Goal: Task Accomplishment & Management: Manage account settings

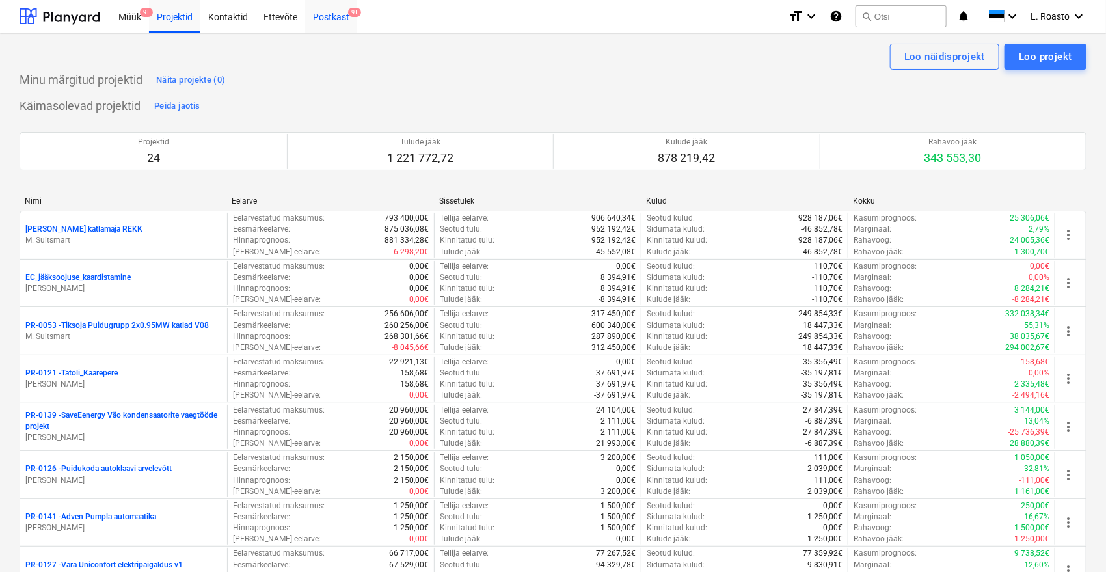
click at [344, 24] on div "Postkast 9+" at bounding box center [331, 15] width 52 height 33
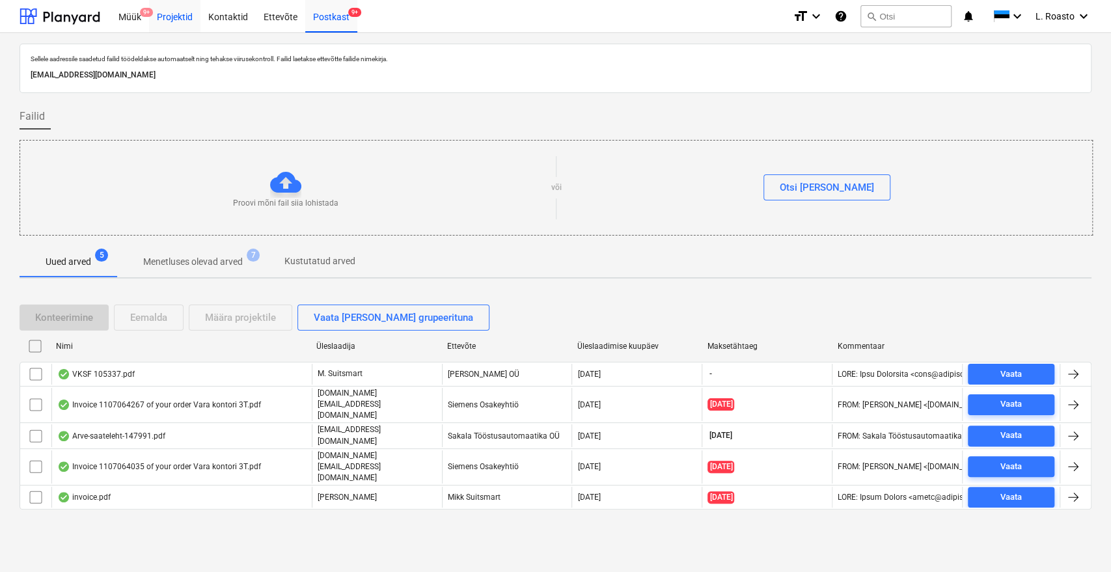
click at [175, 21] on div "Projektid" at bounding box center [174, 15] width 51 height 33
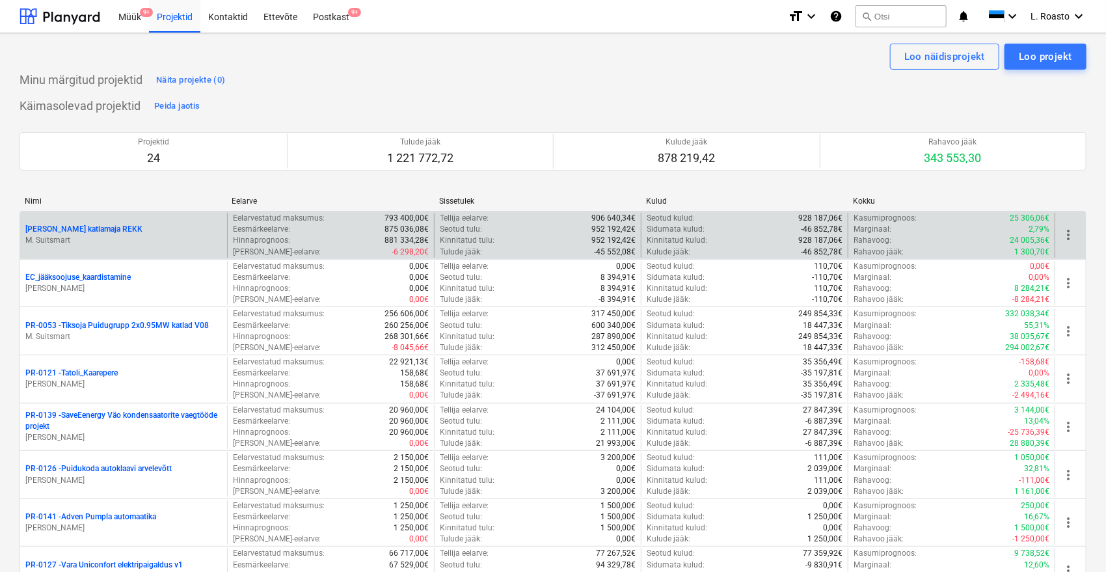
click at [75, 213] on div "[PERSON_NAME] katlamaja REKK M. Suitsmart" at bounding box center [123, 235] width 207 height 45
click at [73, 229] on p "[PERSON_NAME] katlamaja REKK" at bounding box center [83, 229] width 117 height 11
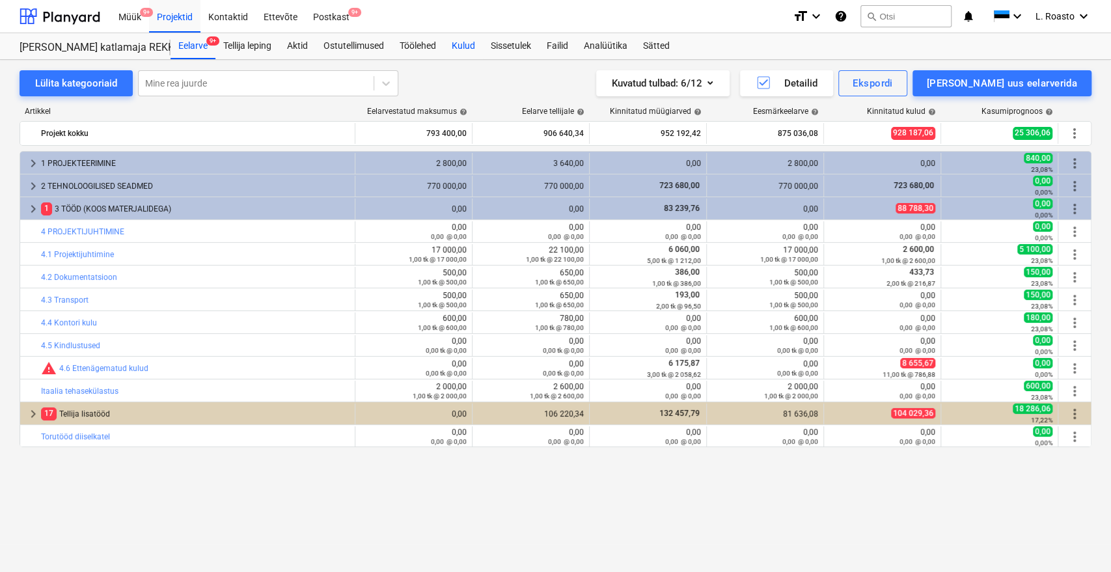
click at [459, 52] on div "Kulud" at bounding box center [463, 46] width 39 height 26
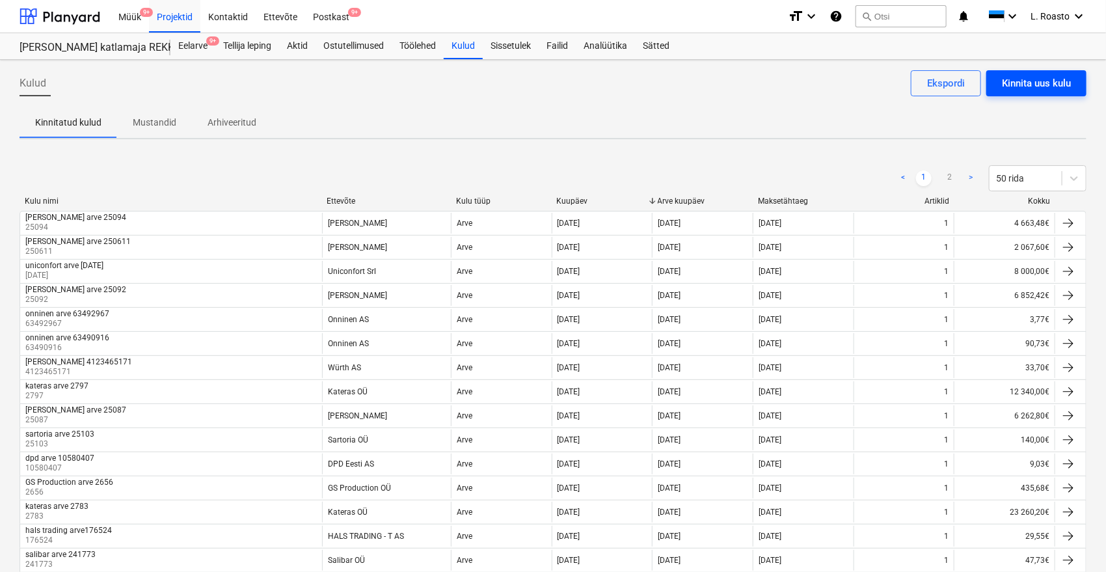
click at [1030, 77] on div "Kinnita uus kulu" at bounding box center [1036, 83] width 69 height 17
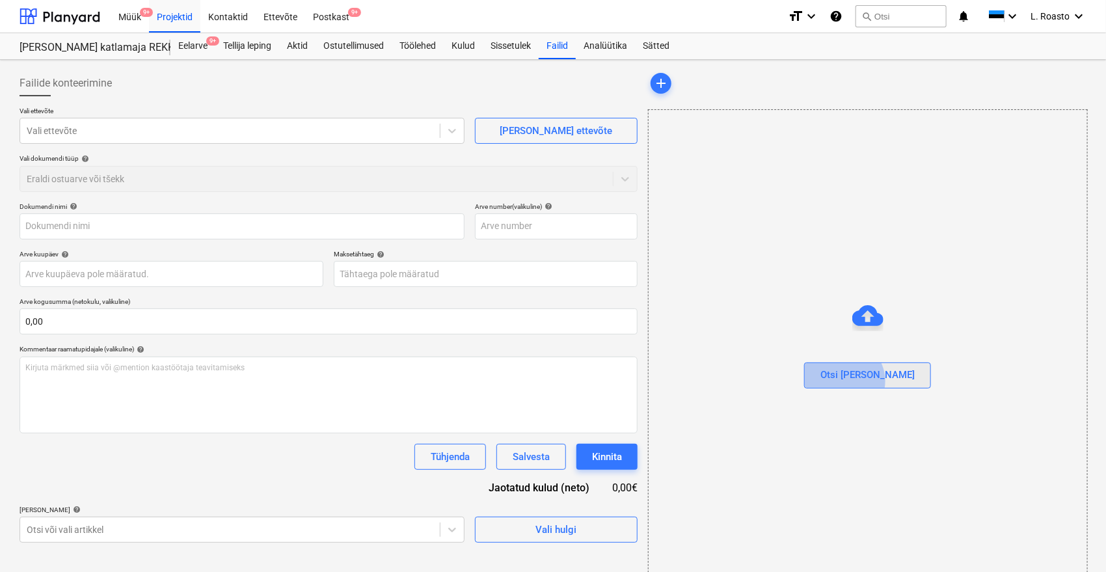
click at [871, 381] on div "Otsi [PERSON_NAME]" at bounding box center [868, 374] width 94 height 17
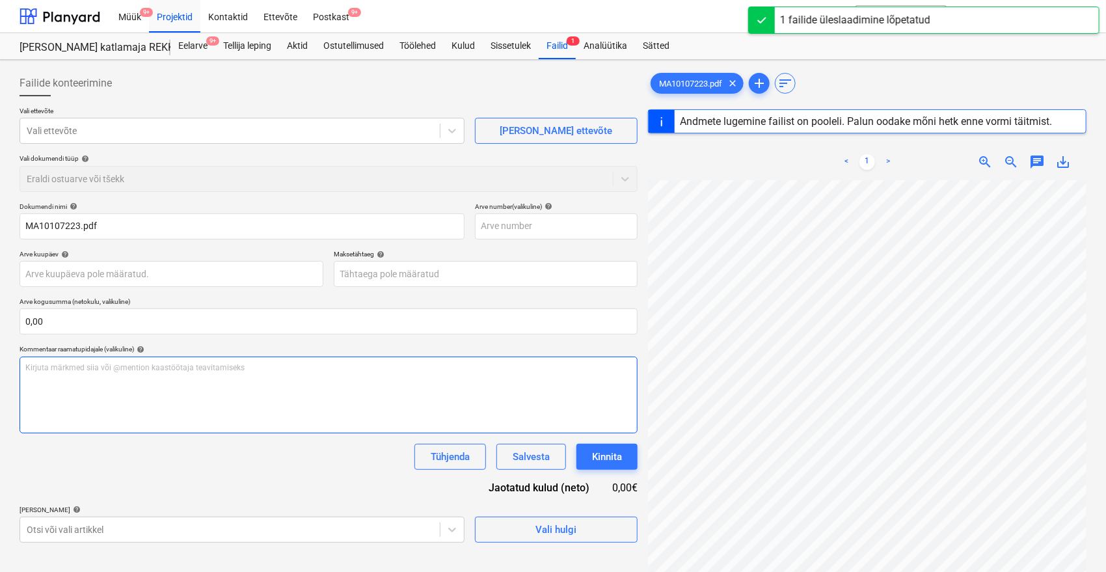
type input "MA10107223"
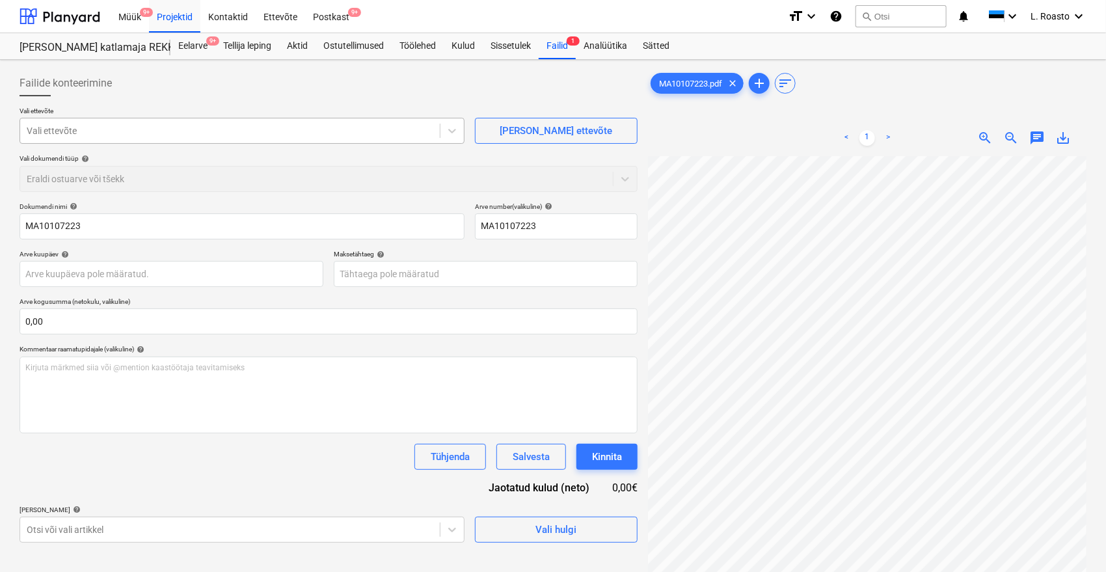
click at [280, 138] on div "Vali ettevõte" at bounding box center [230, 131] width 420 height 18
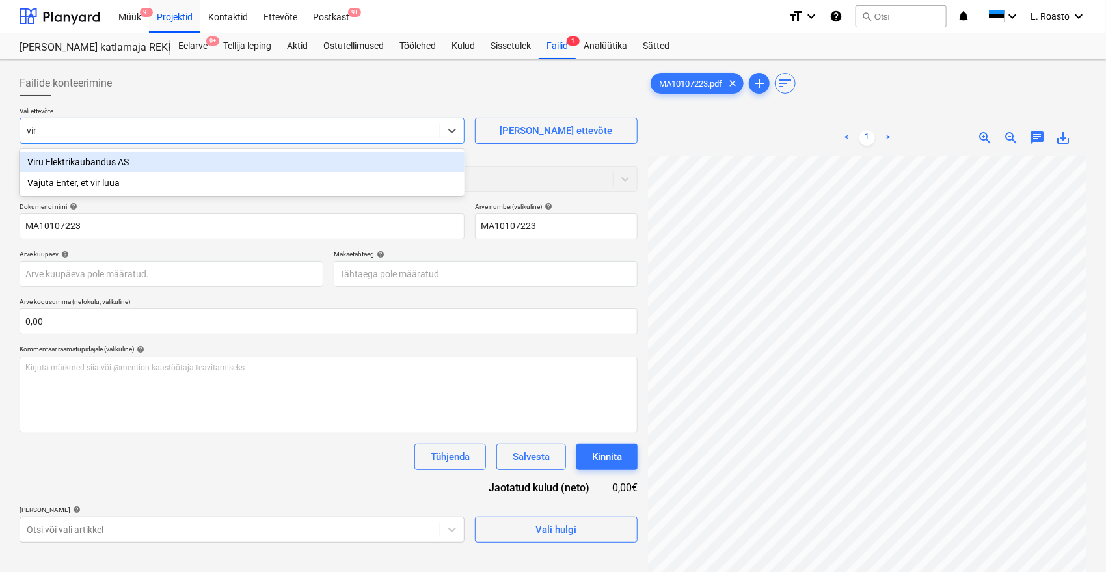
type input "viru"
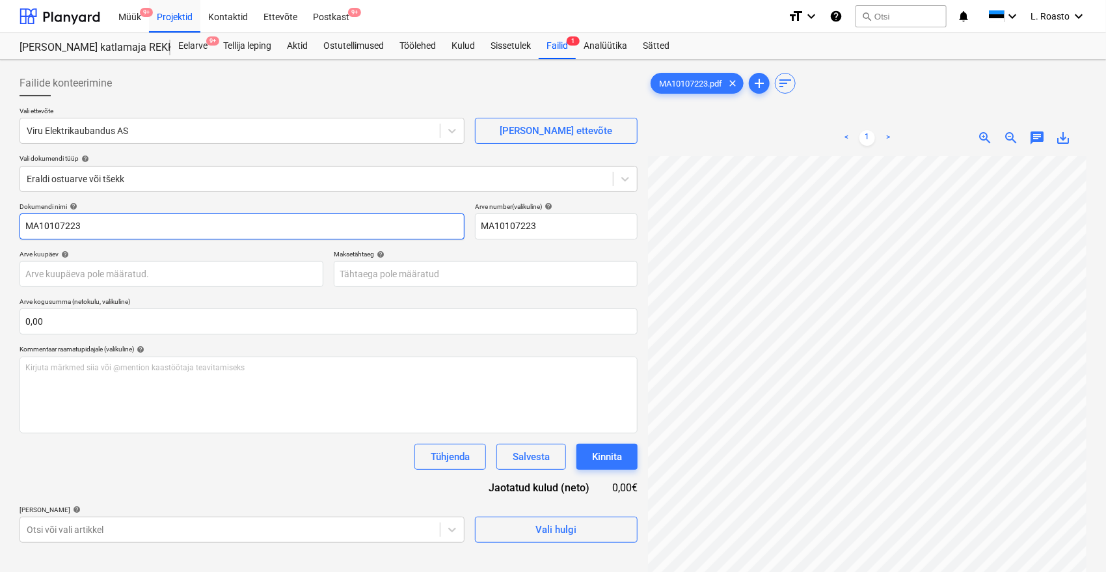
click at [25, 226] on input "MA10107223" at bounding box center [242, 226] width 445 height 26
click at [95, 219] on input "viru elektrikauabndus arve MA10107223" at bounding box center [242, 226] width 445 height 26
type input "viru elektrikaubandus arve MA10107223"
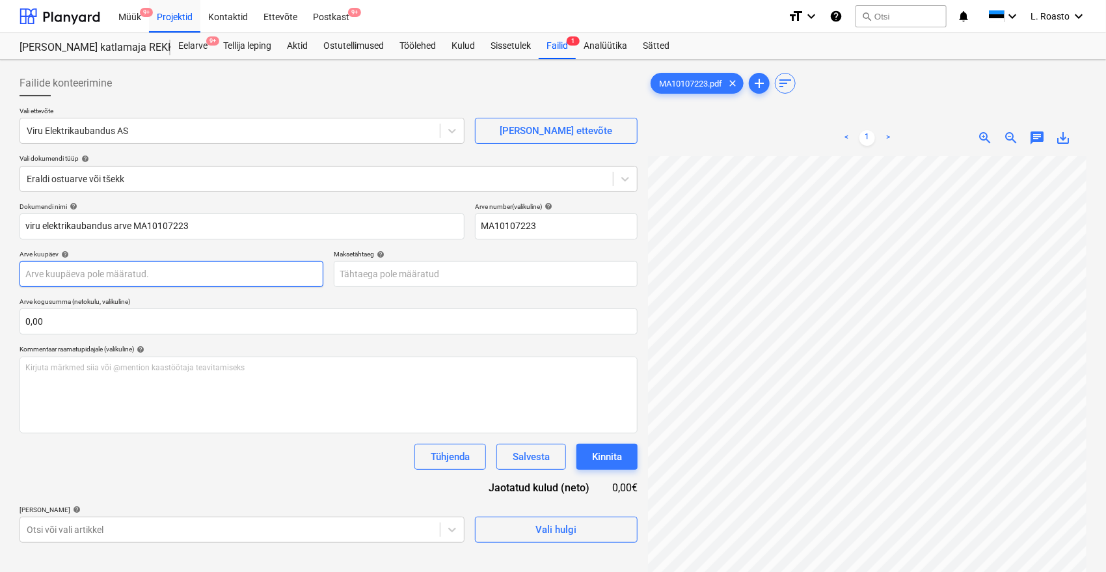
click at [139, 280] on body "Müük 9+ Projektid Kontaktid Ettevõte Postkast 9+ format_size keyboard_arrow_dow…" at bounding box center [553, 286] width 1106 height 572
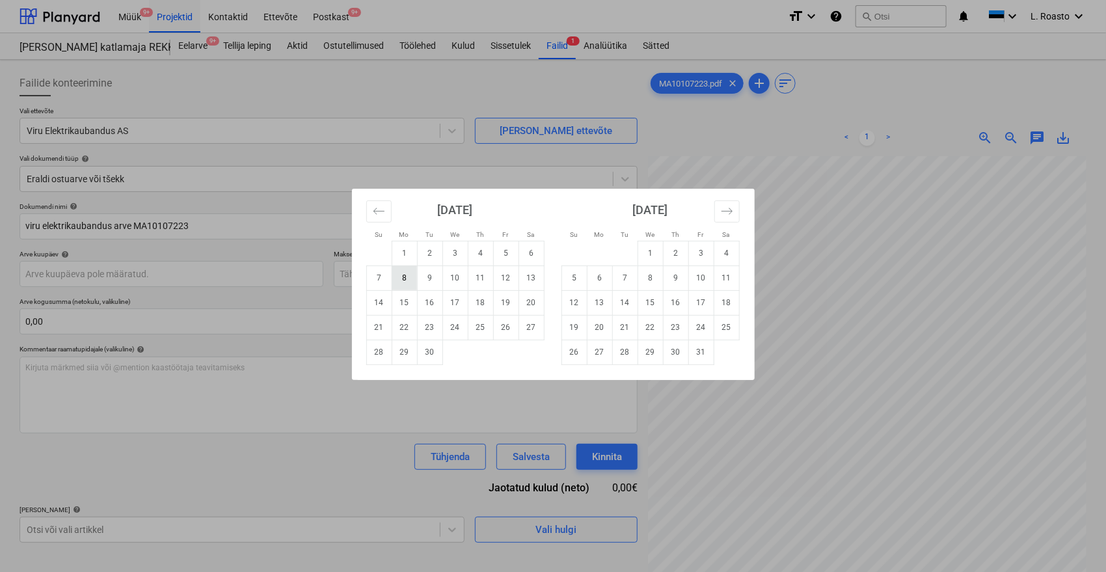
click at [405, 280] on td "8" at bounding box center [404, 278] width 25 height 25
type input "[DATE]"
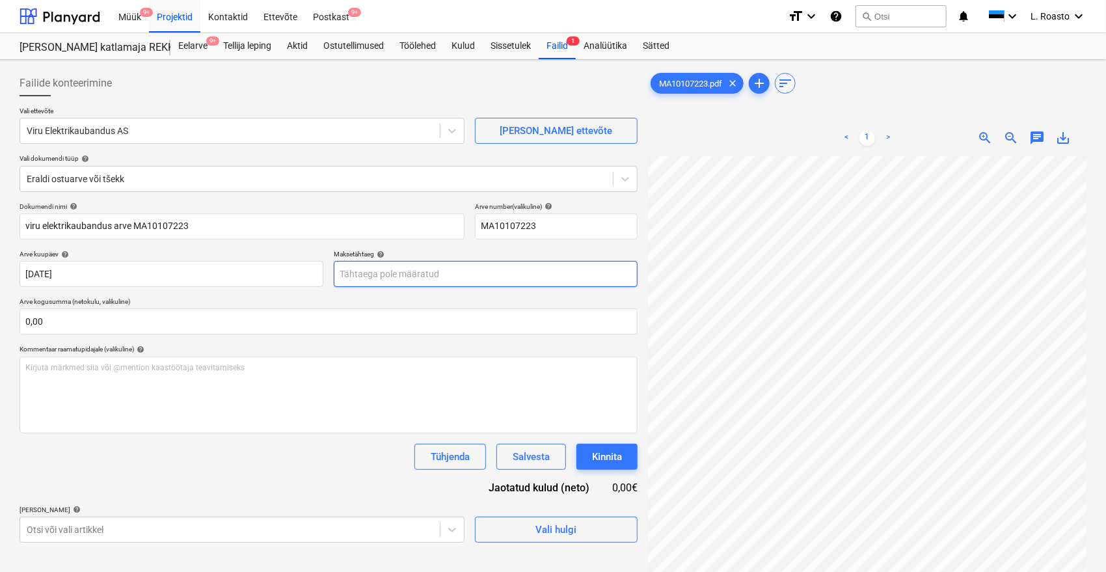
click at [405, 271] on body "Müük 9+ Projektid Kontaktid Ettevõte Postkast 9+ format_size keyboard_arrow_dow…" at bounding box center [553, 286] width 1106 height 572
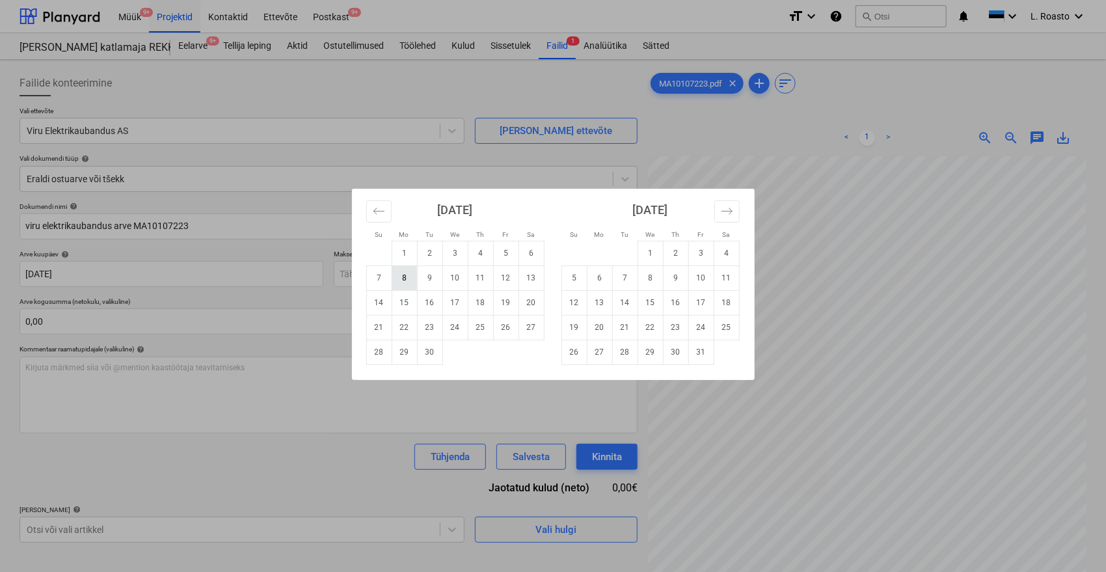
click at [409, 279] on td "8" at bounding box center [404, 278] width 25 height 25
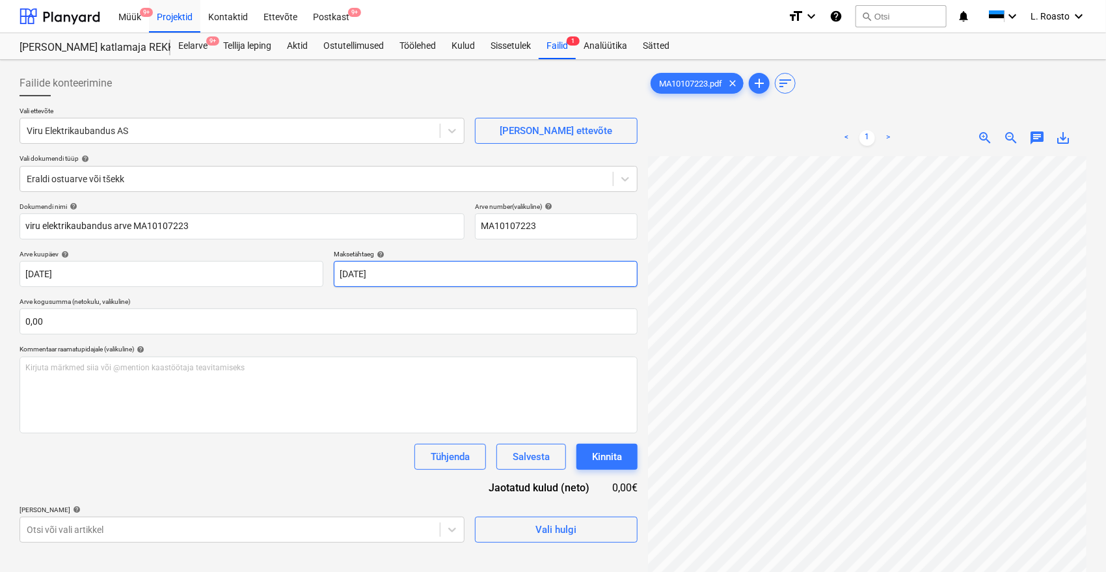
click at [405, 277] on body "Müük 9+ Projektid Kontaktid Ettevõte Postkast 9+ format_size keyboard_arrow_dow…" at bounding box center [553, 286] width 1106 height 572
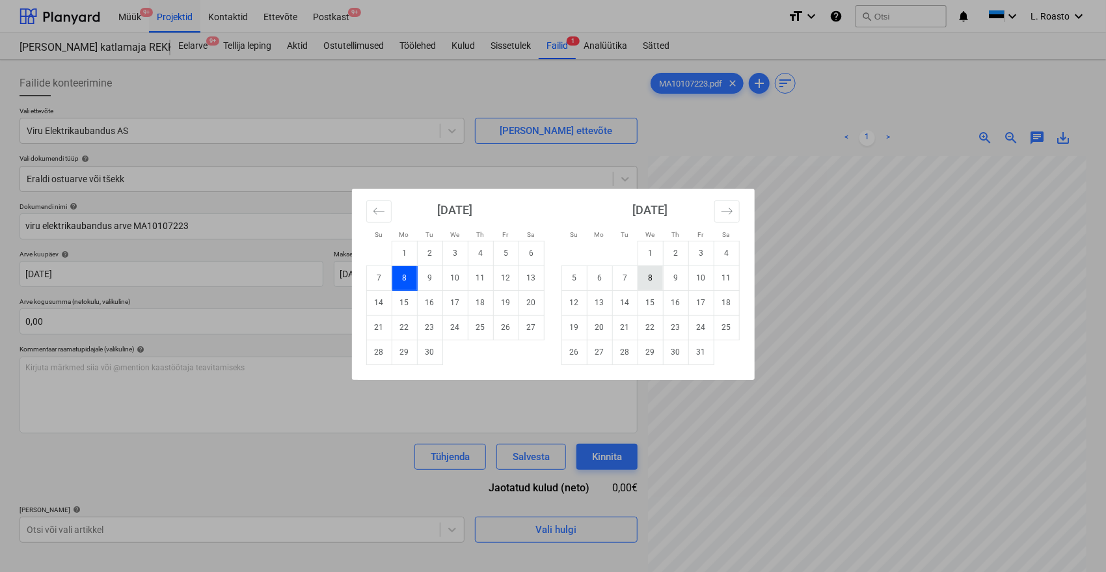
click at [648, 280] on td "8" at bounding box center [650, 278] width 25 height 25
type input "[DATE]"
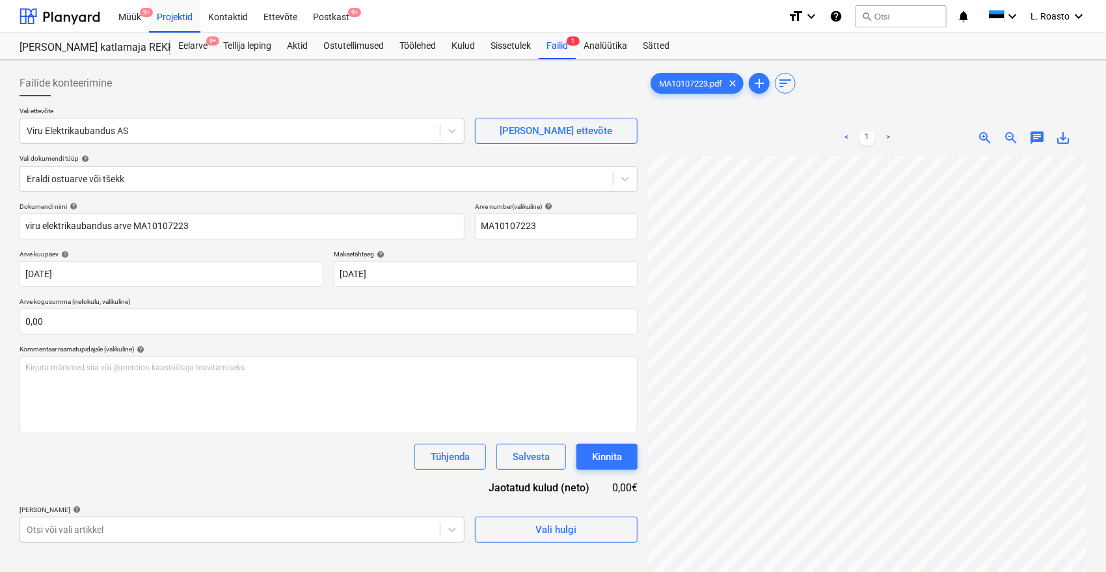
click at [169, 466] on div "Tühjenda Salvesta Kinnita" at bounding box center [329, 457] width 618 height 26
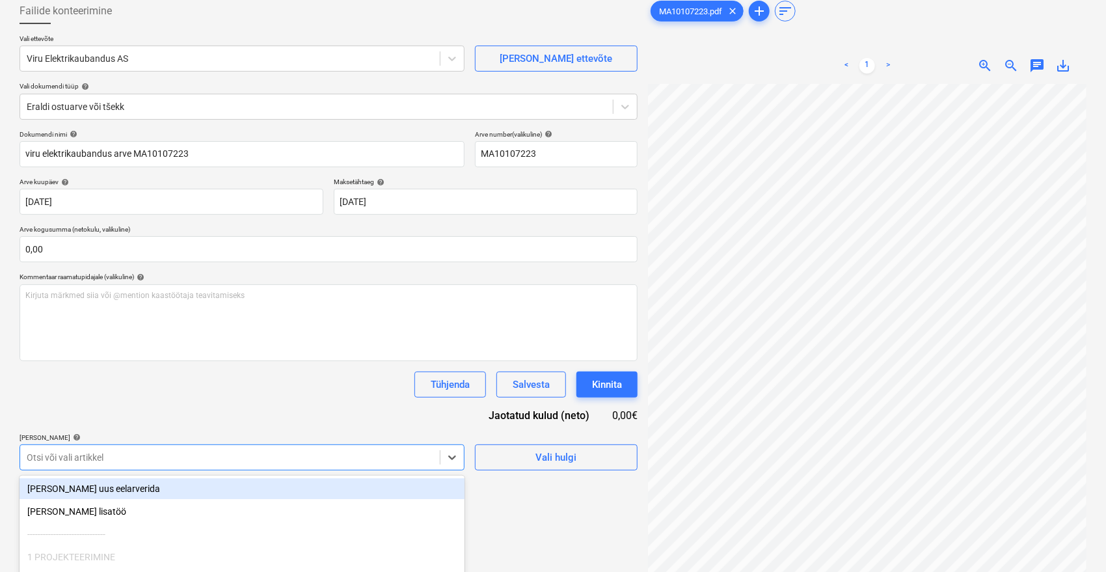
scroll to position [173, 0]
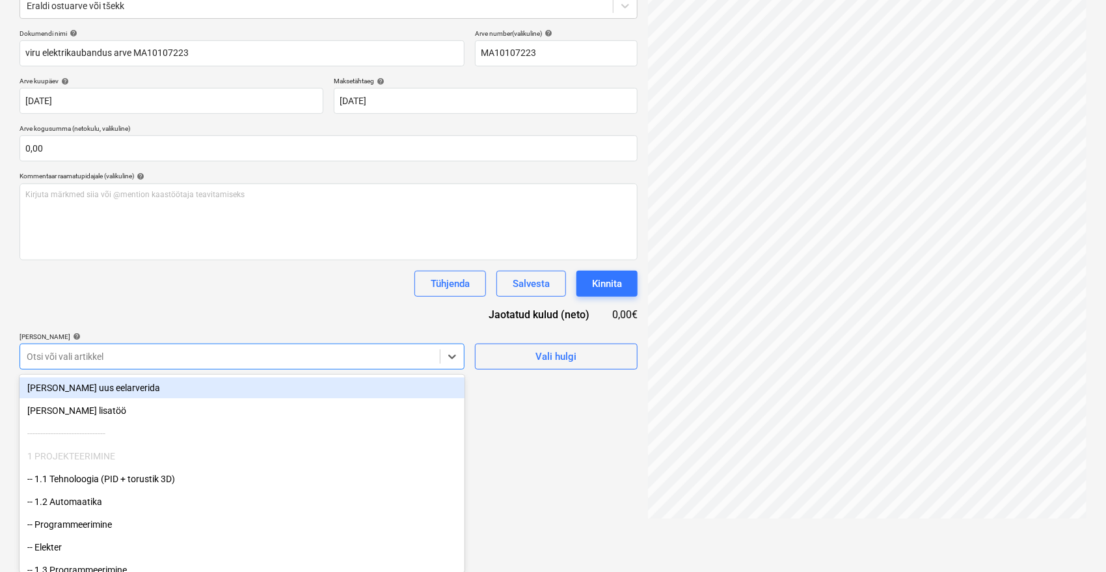
click at [184, 399] on body "Müük 9+ Projektid Kontaktid Ettevõte Postkast 9+ format_size keyboard_arrow_dow…" at bounding box center [553, 113] width 1106 height 572
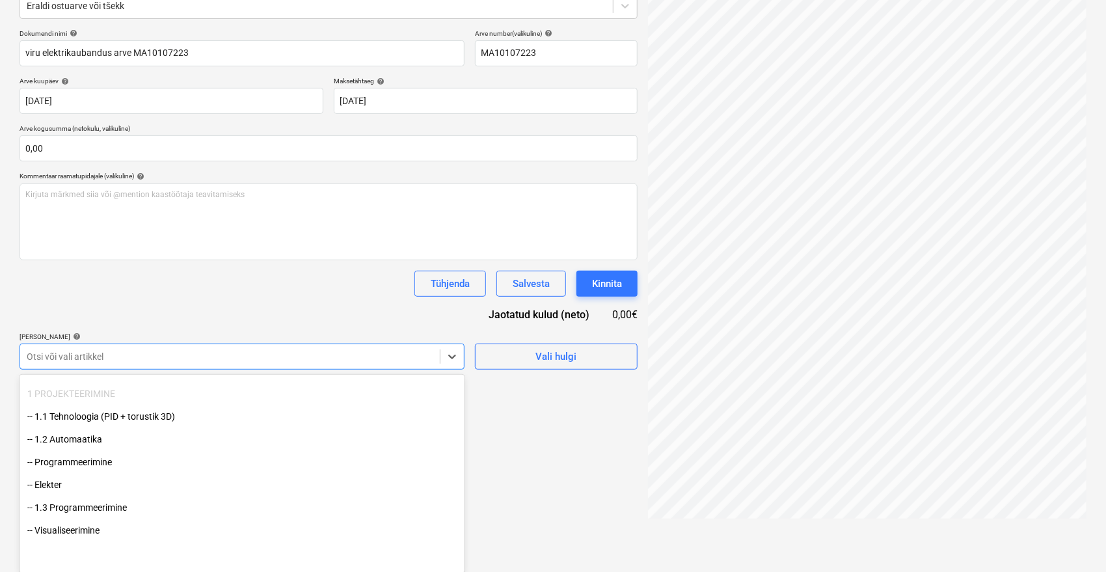
scroll to position [0, 0]
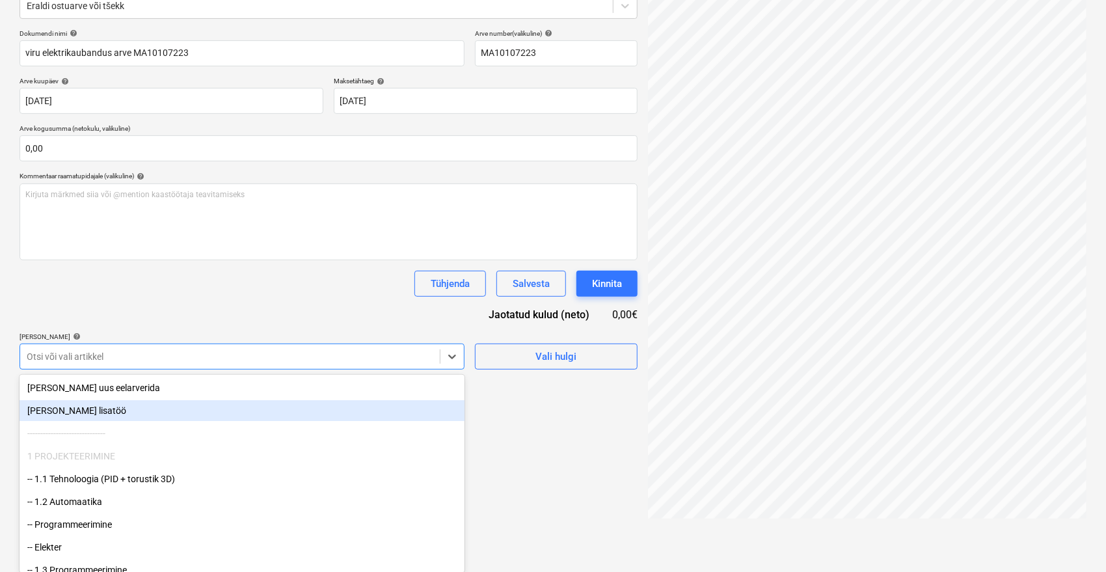
click at [130, 420] on div "[PERSON_NAME] lisatöö" at bounding box center [242, 410] width 445 height 21
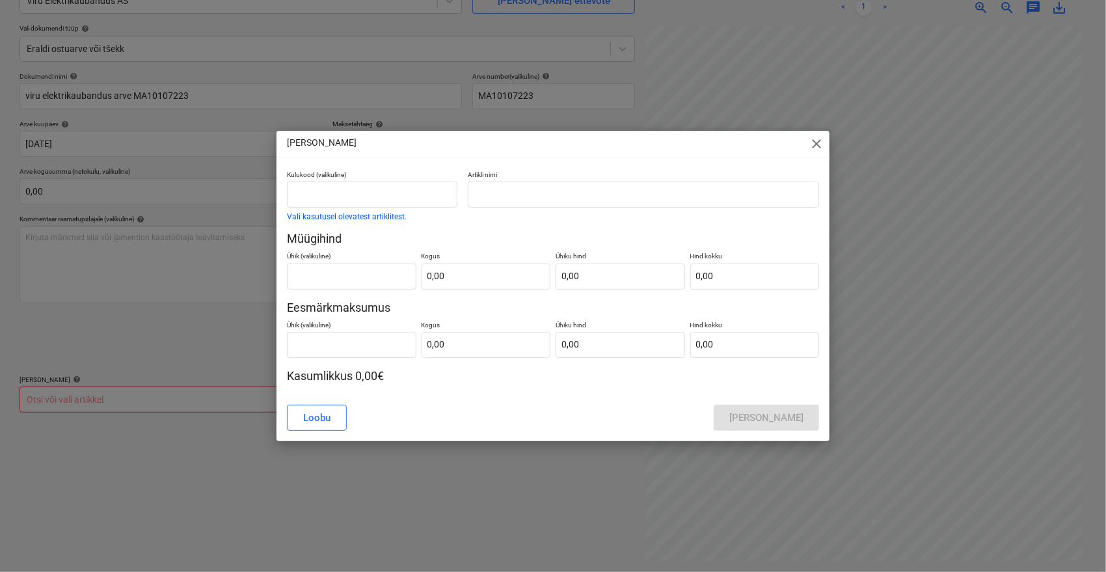
scroll to position [130, 0]
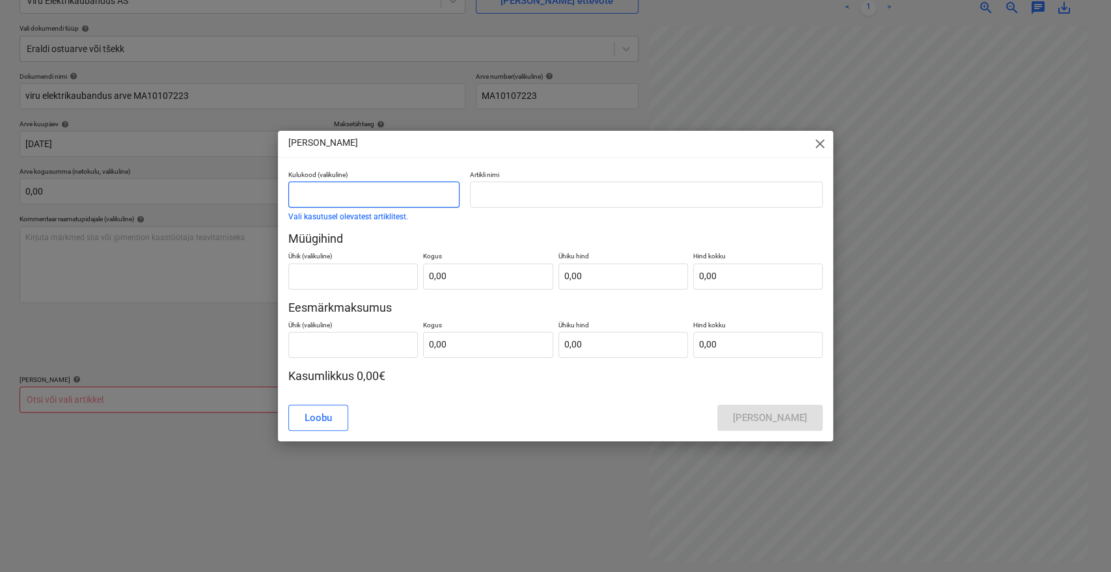
click at [372, 199] on input "text" at bounding box center [373, 195] width 171 height 26
type input "Lisamüük"
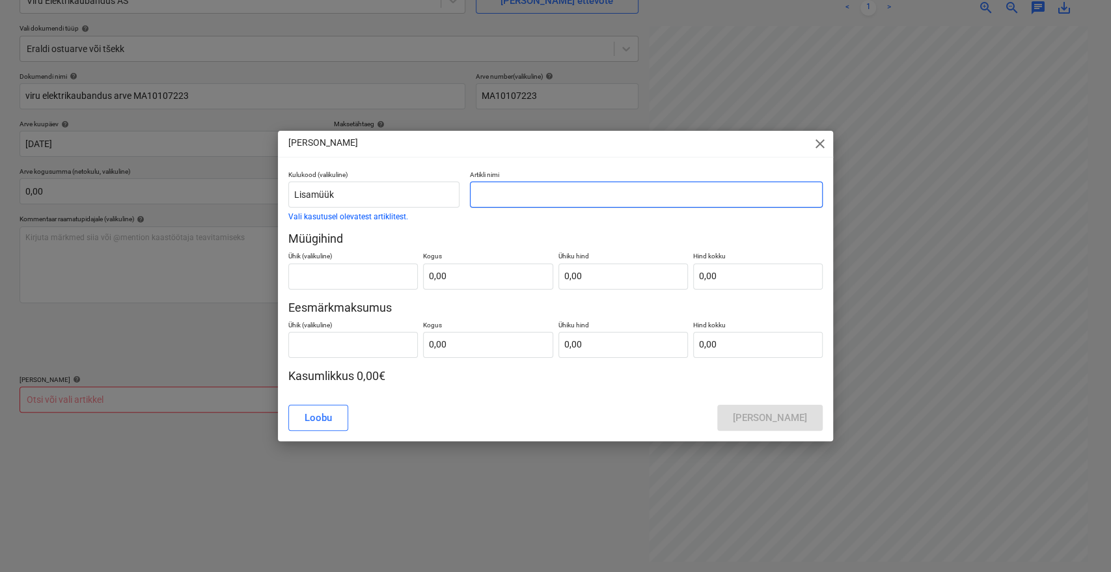
click at [500, 187] on input "text" at bounding box center [646, 195] width 353 height 26
paste input "MA10107223"
click at [478, 193] on input "MA10107223" at bounding box center [646, 195] width 353 height 26
type input "Viru elektrikaubanduse arve MA10107223"
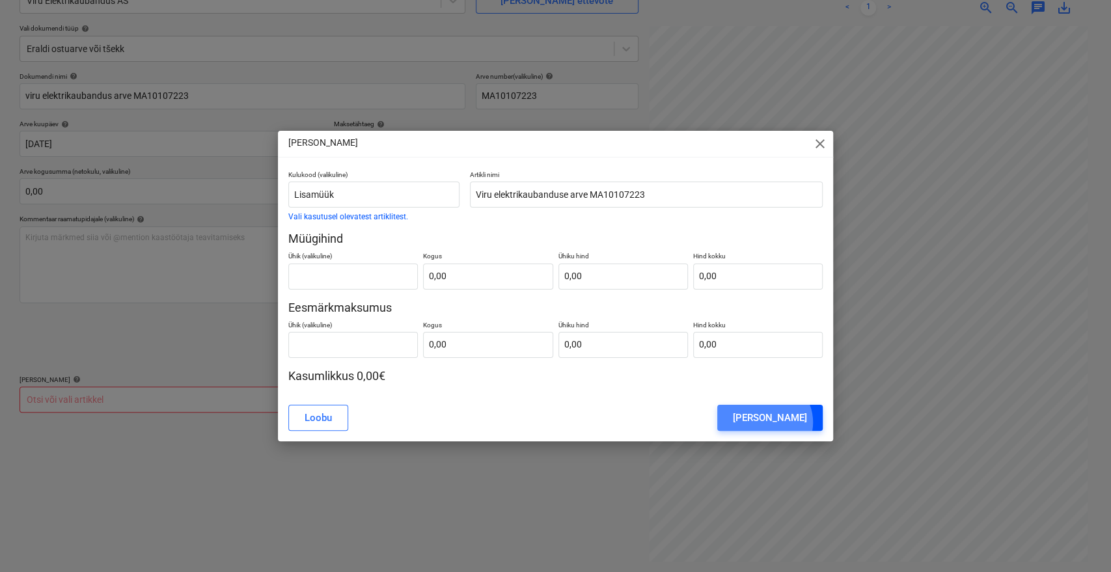
click at [787, 422] on div "[PERSON_NAME]" at bounding box center [770, 417] width 74 height 17
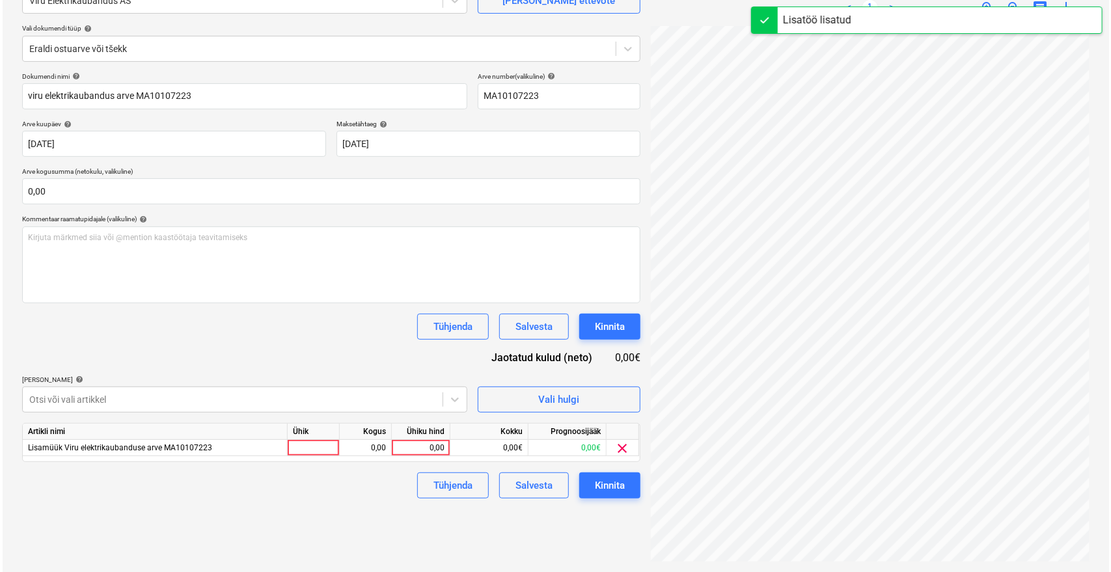
scroll to position [0, 52]
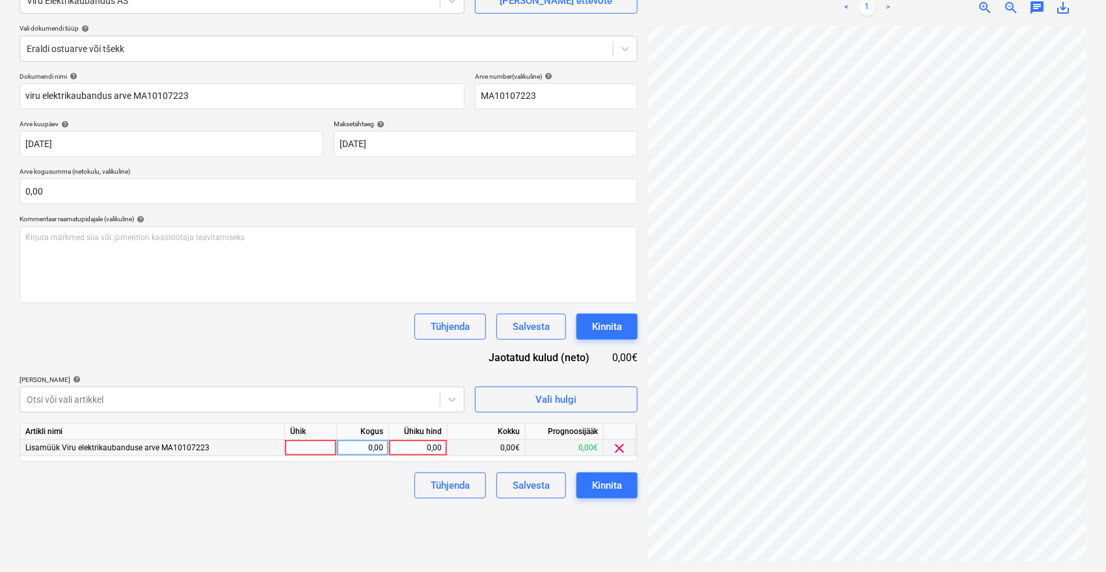
click at [377, 452] on div "0,00" at bounding box center [362, 448] width 41 height 16
type input "2"
click at [415, 450] on div "0,00" at bounding box center [418, 448] width 48 height 16
type input "5,1975"
click at [394, 487] on div "Tühjenda Salvesta Kinnita" at bounding box center [329, 486] width 618 height 26
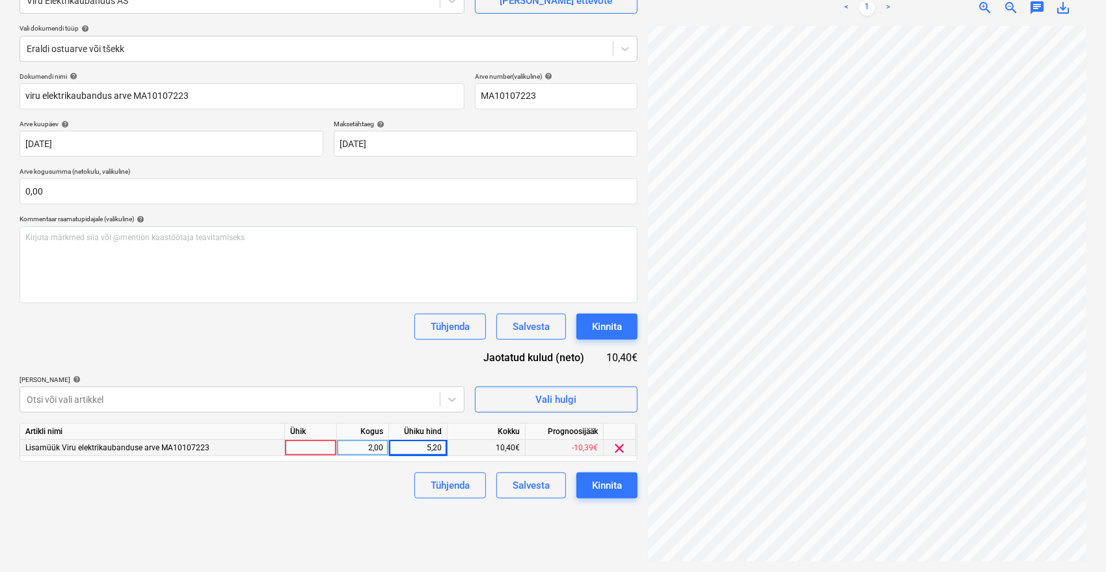
click at [320, 445] on div at bounding box center [311, 448] width 52 height 16
type input "tk"
click at [350, 504] on div "Failide konteerimine Vali ettevõte Viru Elektrikaubandus AS [PERSON_NAME] uus e…" at bounding box center [328, 251] width 629 height 632
click at [624, 486] on button "Kinnita" at bounding box center [607, 486] width 61 height 26
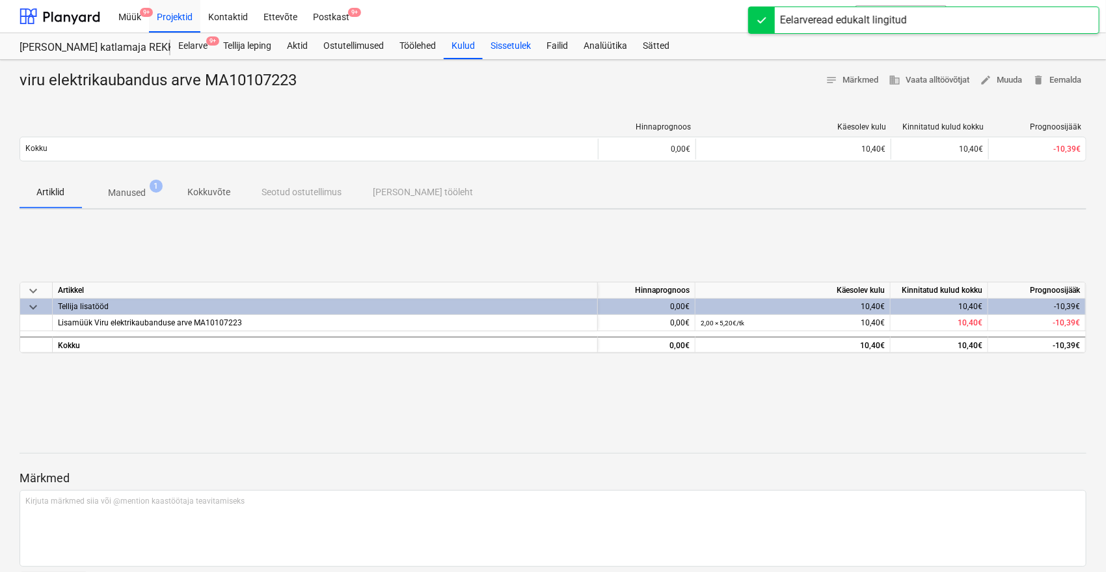
click at [514, 46] on div "Sissetulek" at bounding box center [511, 46] width 56 height 26
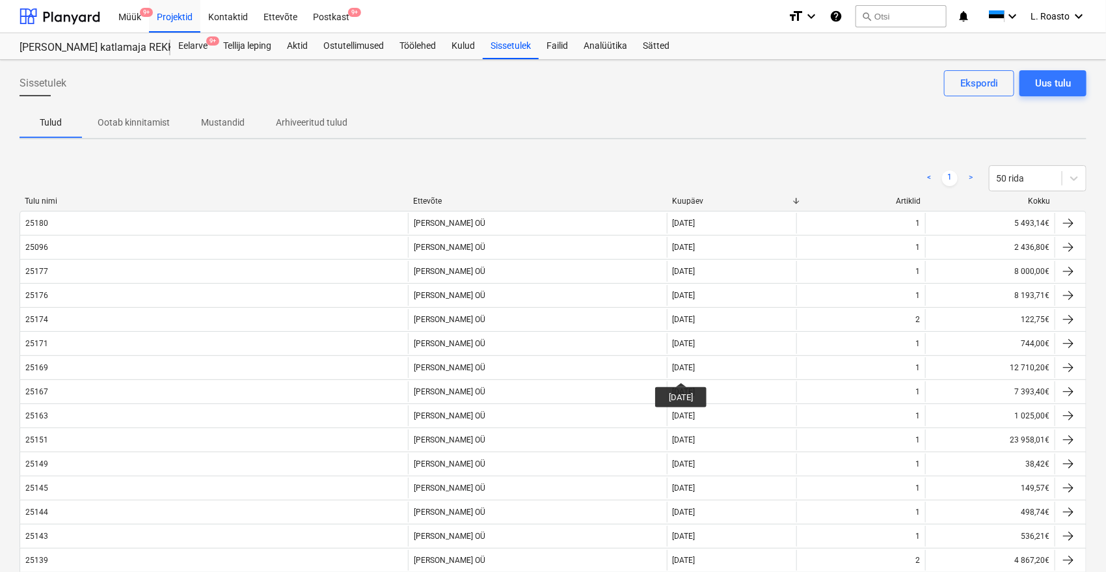
click at [687, 102] on div "Sissetulek Uus tulu Ekspordi" at bounding box center [553, 88] width 1067 height 36
click at [1047, 77] on div "Uus tulu" at bounding box center [1053, 83] width 36 height 17
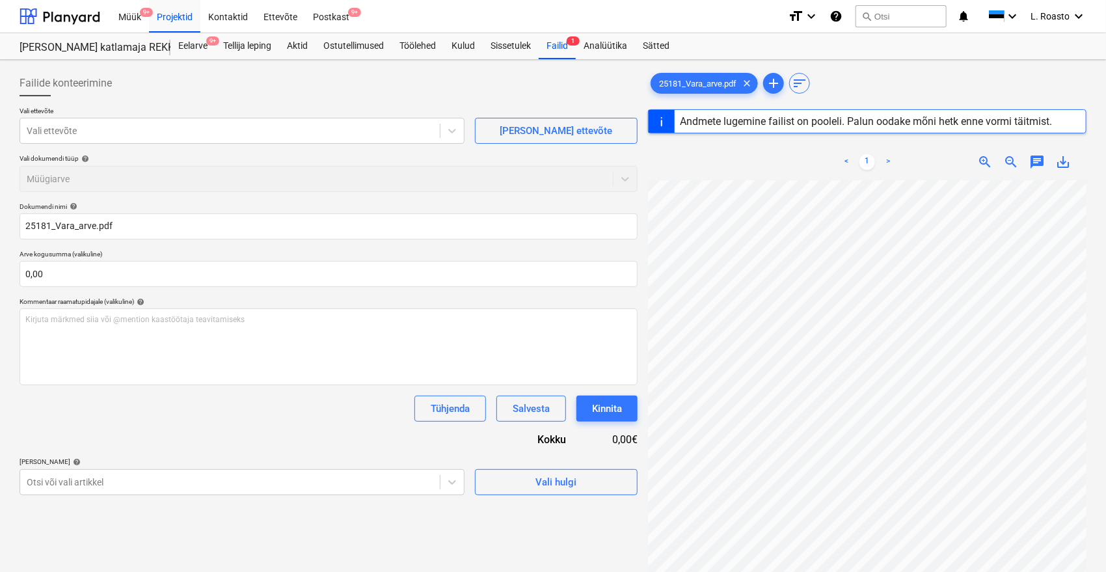
type input "25181"
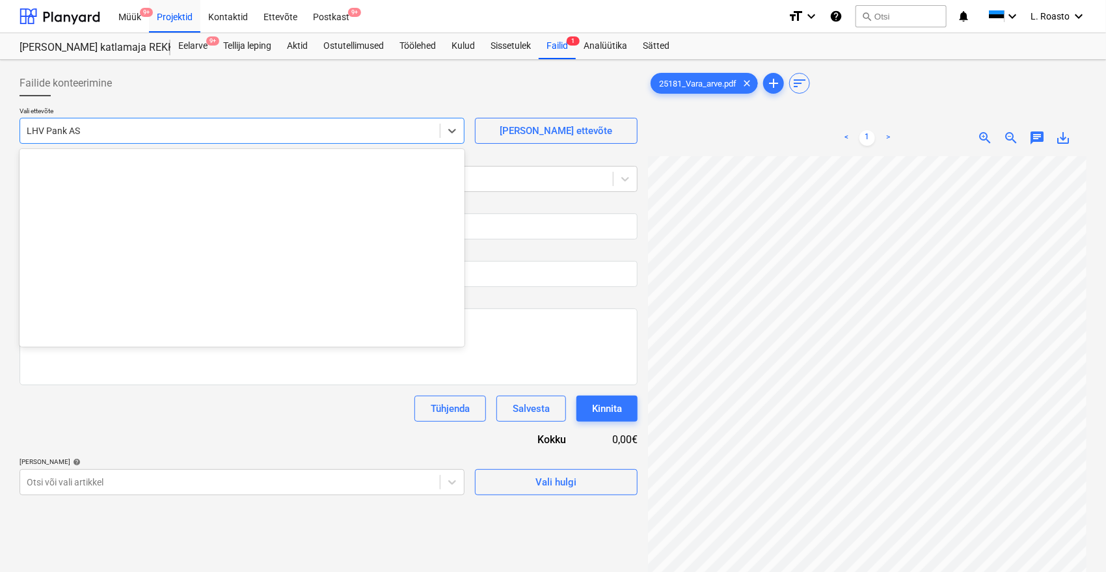
click at [250, 128] on div at bounding box center [230, 130] width 407 height 13
type input "vara"
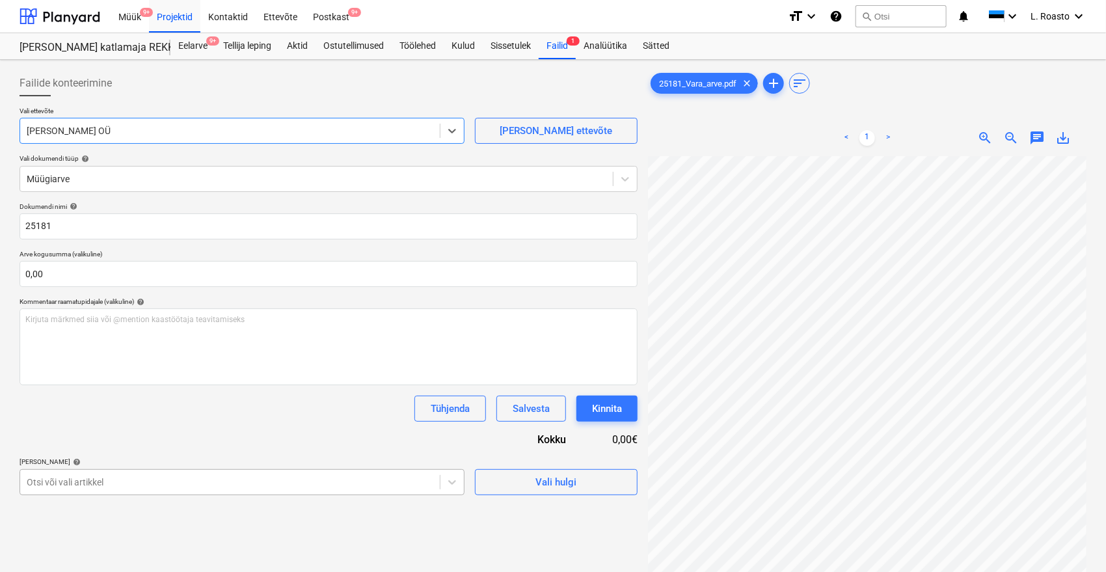
click at [115, 482] on body "Müük 9+ Projektid Kontaktid Ettevõte Postkast 9+ format_size keyboard_arrow_dow…" at bounding box center [553, 286] width 1106 height 572
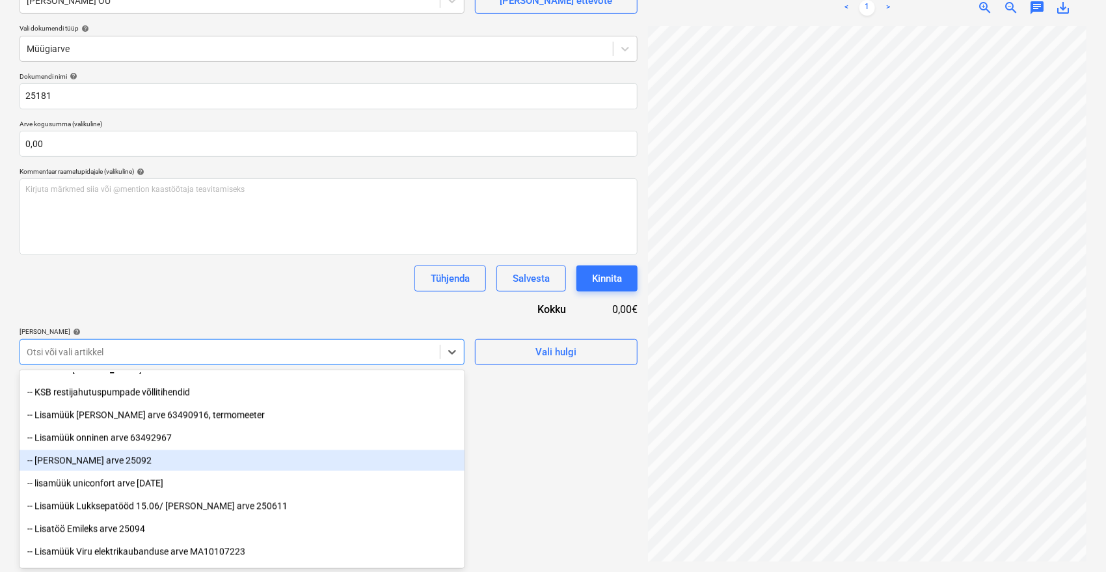
scroll to position [1354, 0]
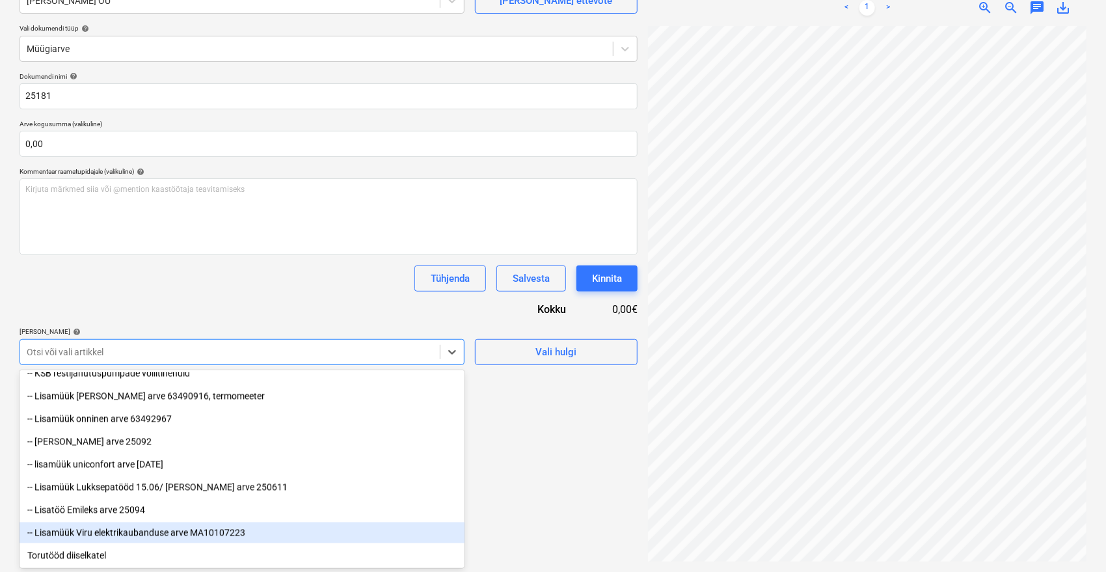
click at [148, 533] on div "-- Lisamüük Viru elektrikaubanduse arve MA10107223" at bounding box center [242, 533] width 445 height 21
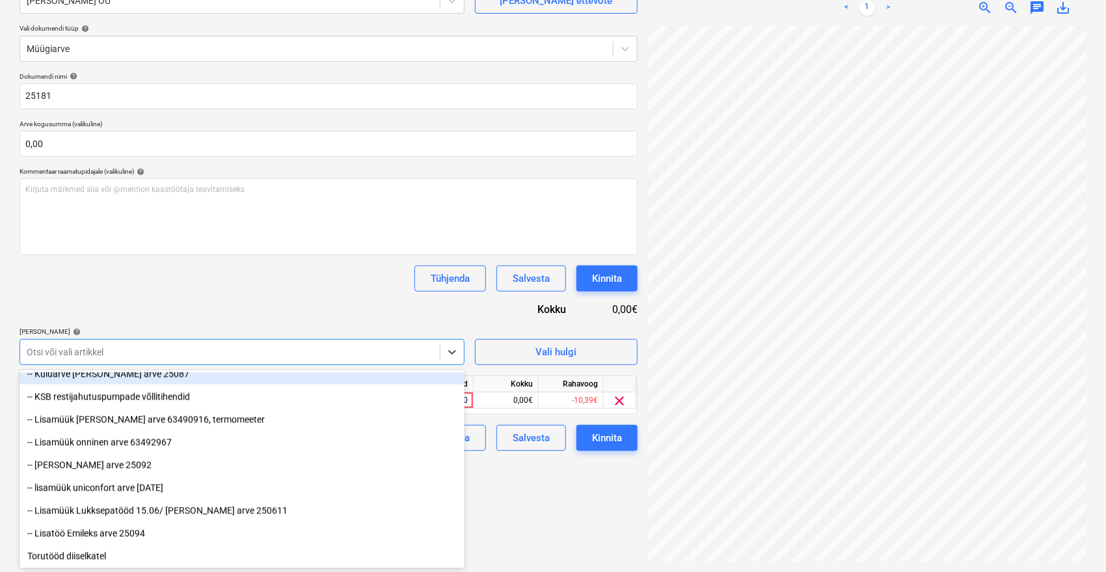
click at [318, 305] on div "Dokumendi nimi help 25181 Arve kogusumma (valikuline) 0,00 Kommentaar raamatupi…" at bounding box center [329, 261] width 618 height 379
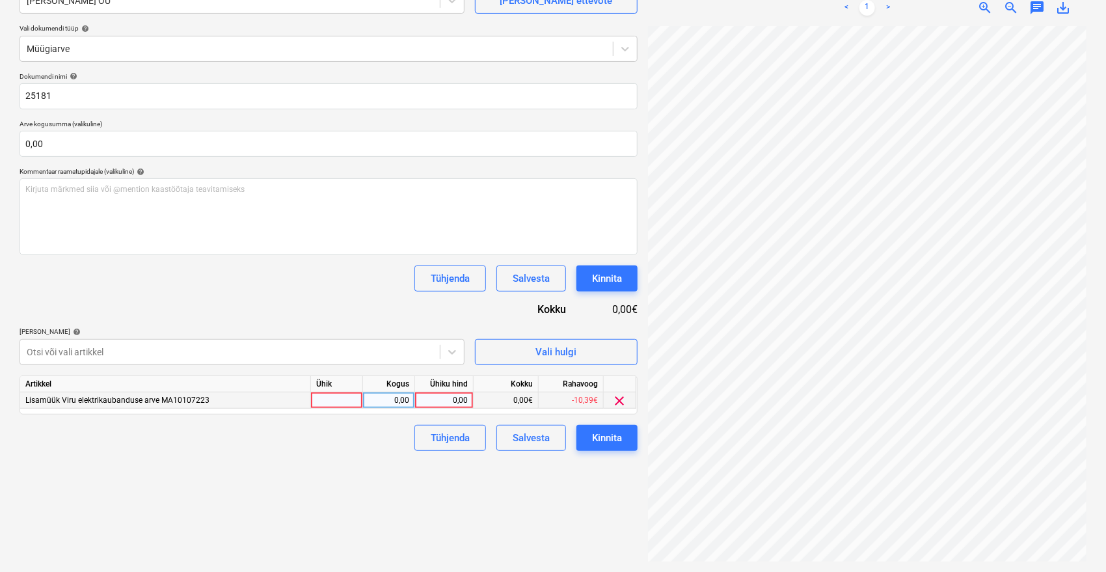
click at [443, 396] on div "0,00" at bounding box center [444, 400] width 48 height 16
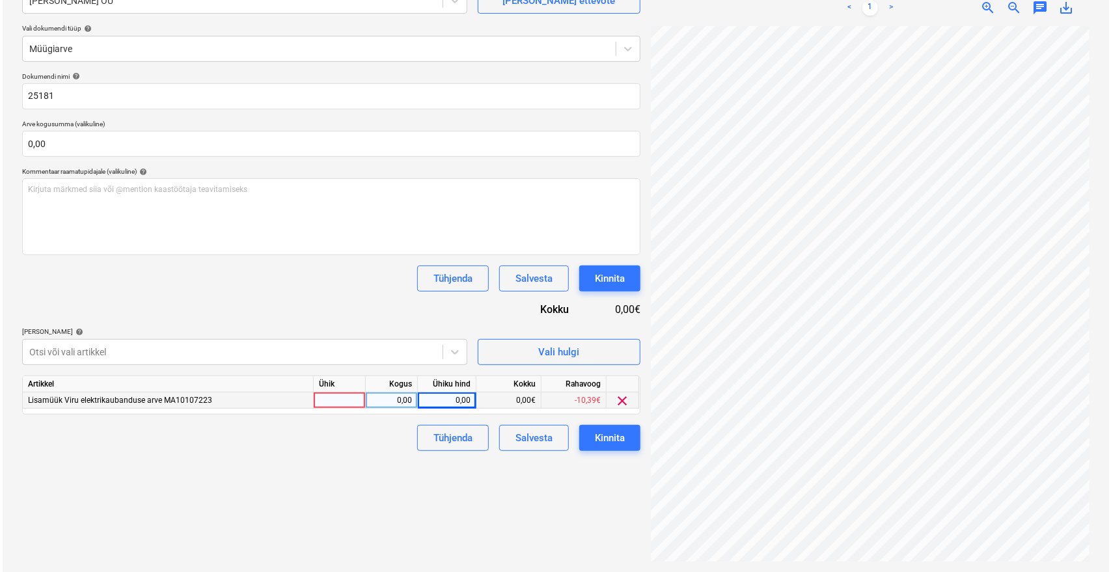
scroll to position [29, 52]
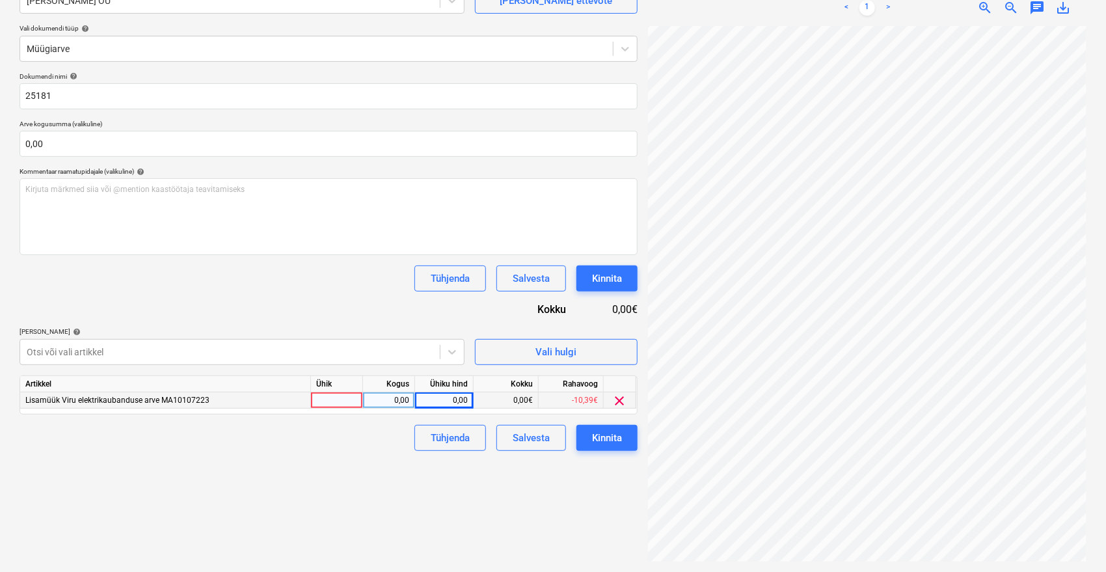
click at [453, 397] on div "0,00" at bounding box center [444, 400] width 48 height 16
type input "14,55"
click at [386, 547] on div "Failide konteerimine Vali ettevõte Vara Saeveski OÜ [PERSON_NAME] uus ettevõte …" at bounding box center [328, 251] width 629 height 632
click at [606, 433] on div "Kinnita" at bounding box center [607, 438] width 30 height 17
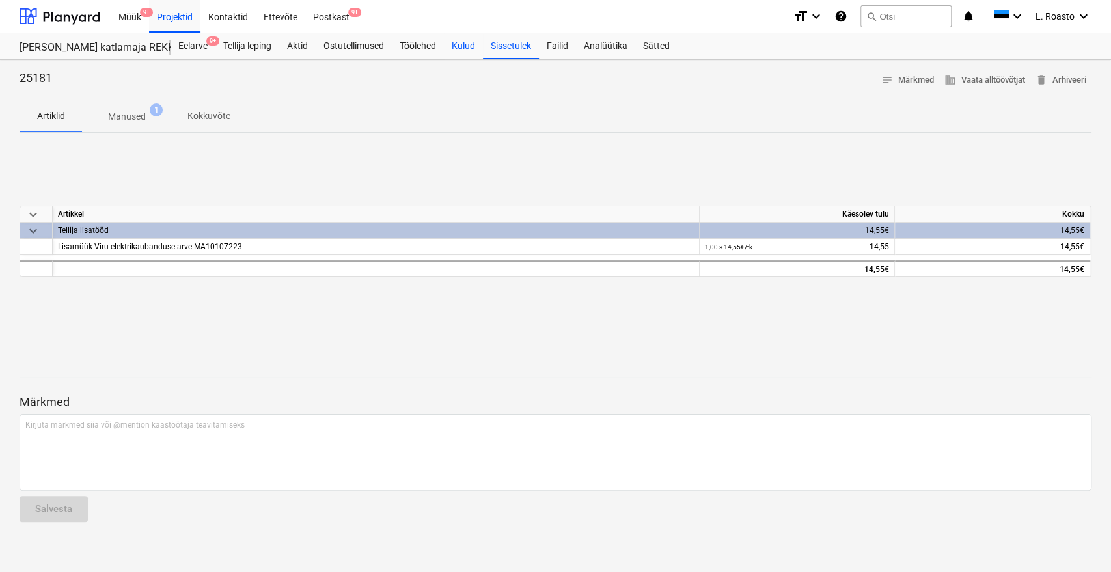
click at [480, 50] on div "Kulud" at bounding box center [463, 46] width 39 height 26
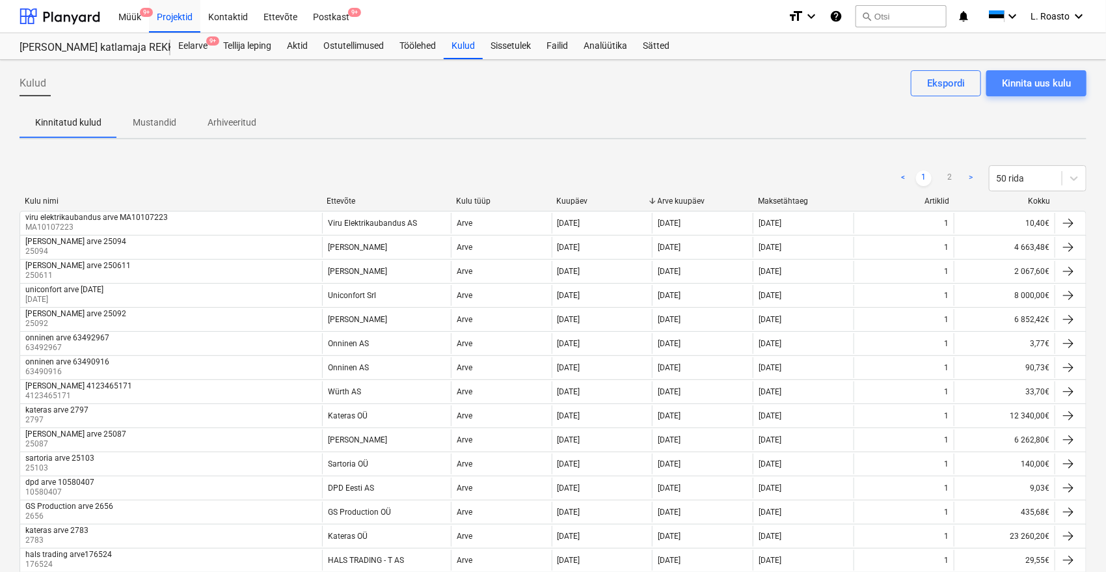
click at [1045, 85] on div "Kinnita uus kulu" at bounding box center [1036, 83] width 69 height 17
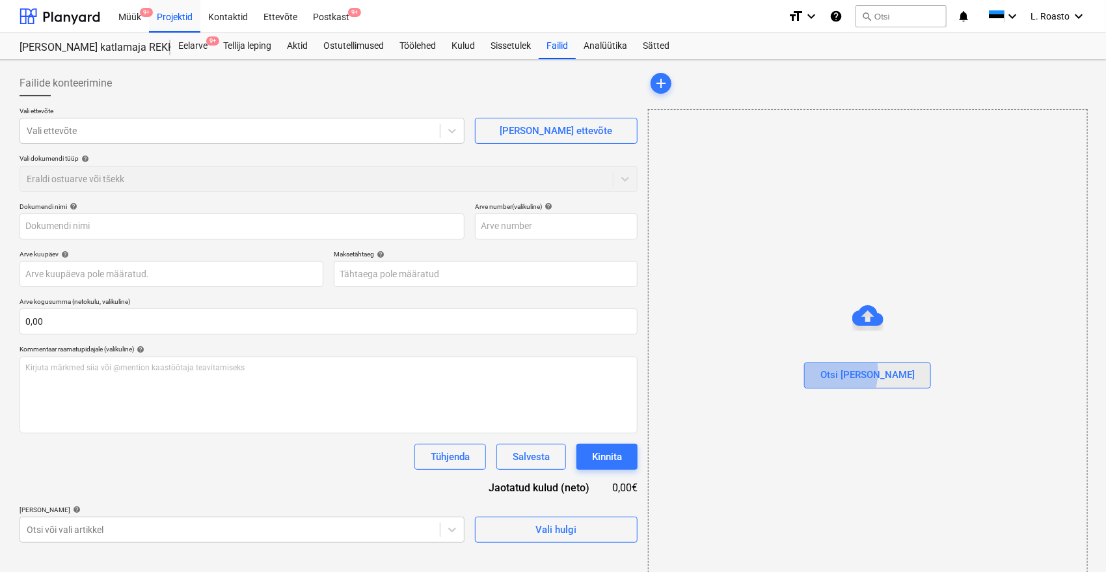
click at [848, 372] on button "Otsi [PERSON_NAME]" at bounding box center [867, 376] width 127 height 26
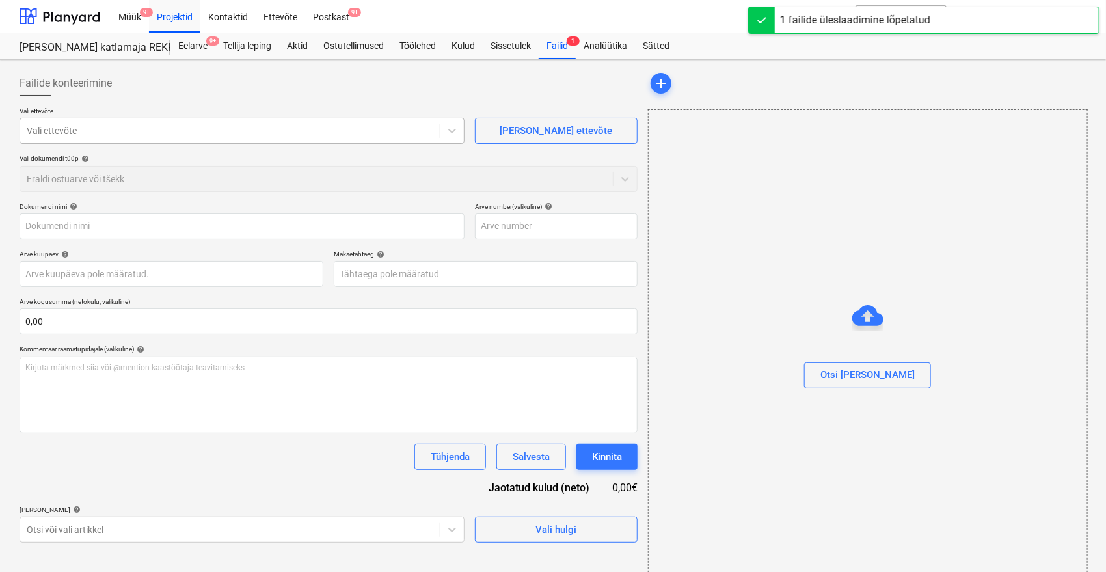
type input "63503951.pdf"
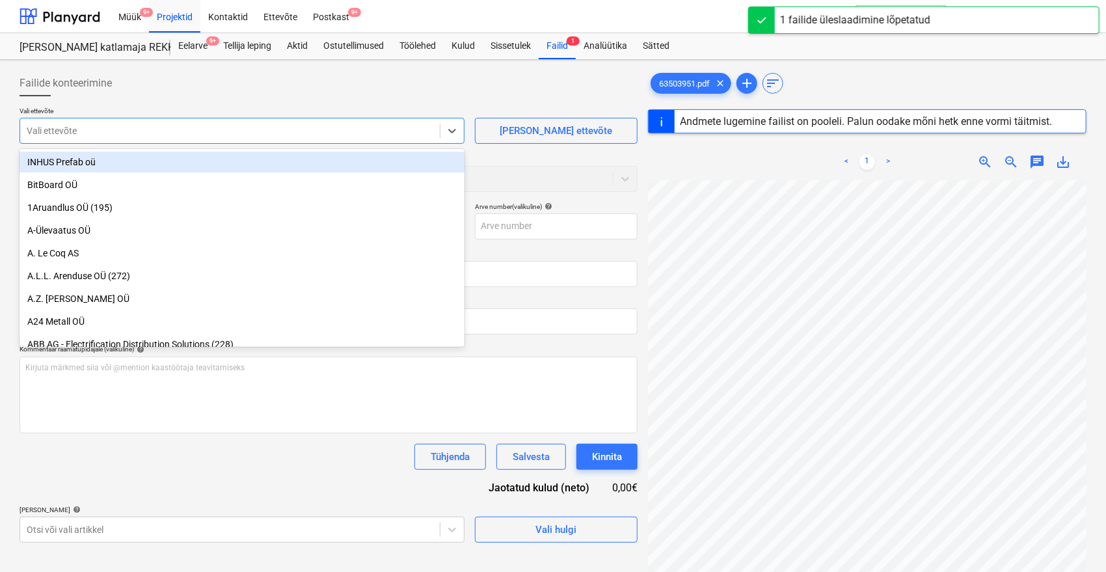
click at [128, 126] on div at bounding box center [230, 130] width 407 height 13
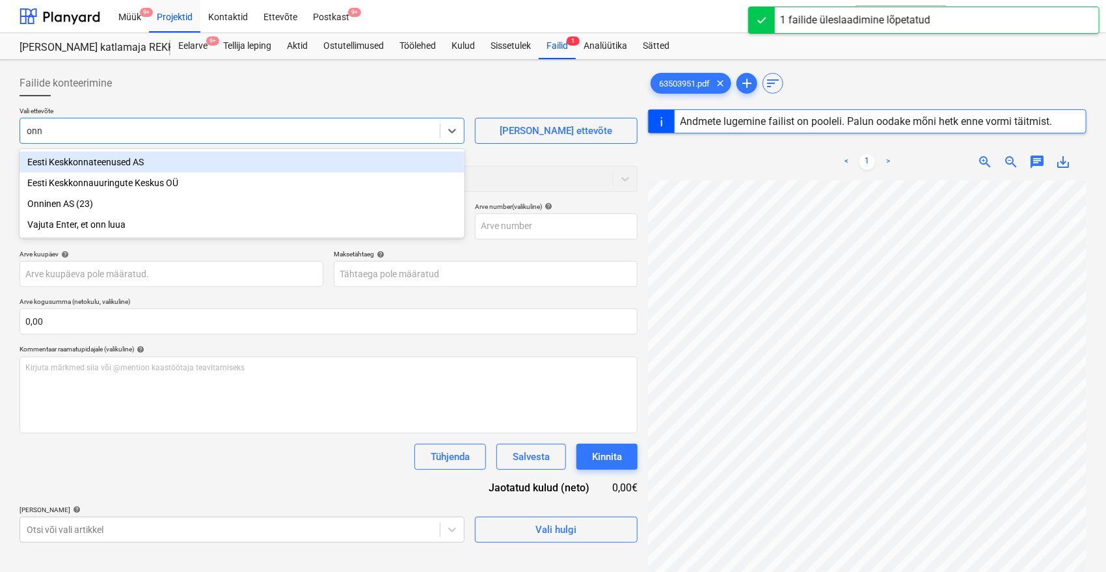
type input "onni"
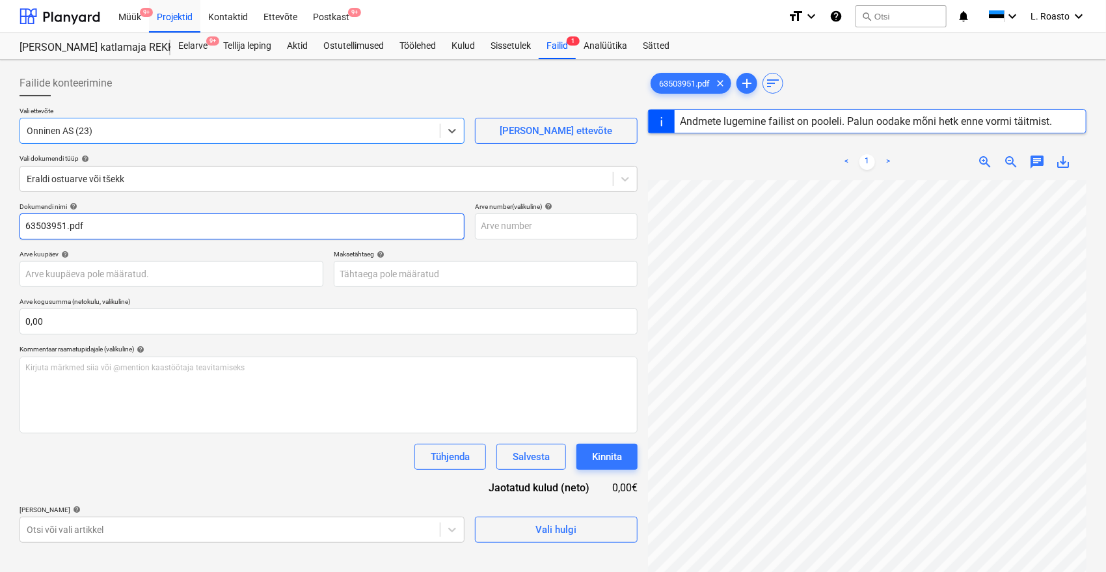
type input "63503951"
type input "[DATE]"
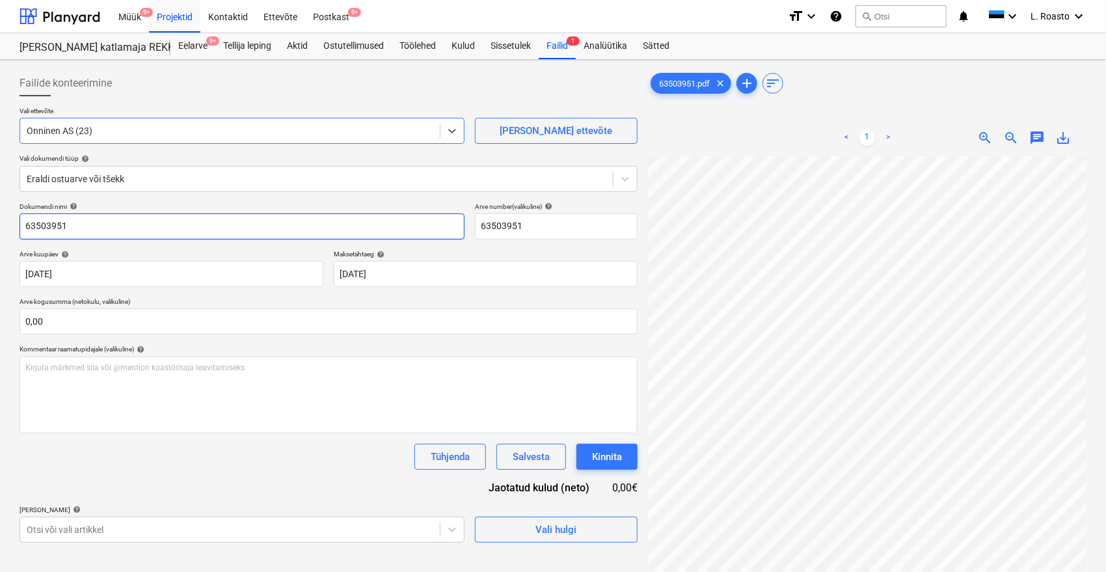
click at [21, 223] on input "63503951" at bounding box center [242, 226] width 445 height 26
type input "onninen arve 63503951"
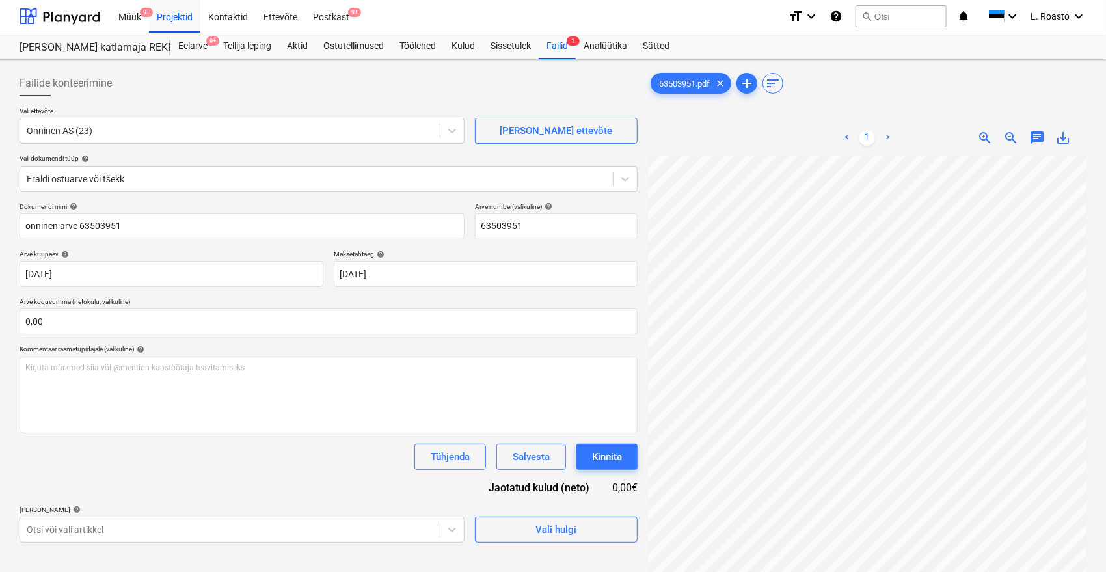
click at [313, 465] on div "Tühjenda Salvesta Kinnita" at bounding box center [329, 457] width 618 height 26
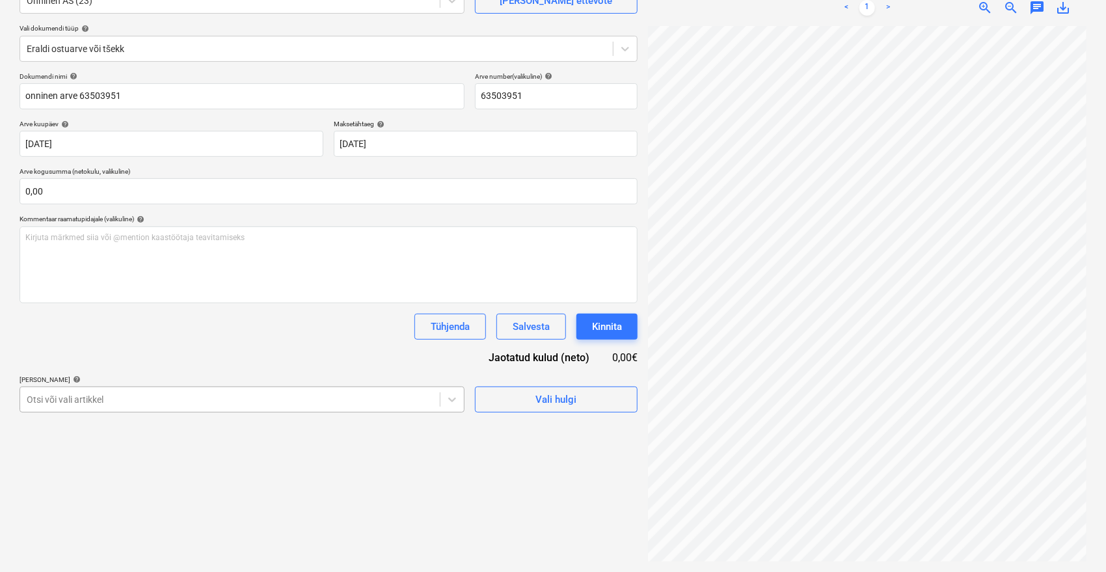
click at [266, 392] on body "Müük 9+ Projektid Kontaktid Ettevõte Postkast 9+ format_size keyboard_arrow_dow…" at bounding box center [553, 156] width 1106 height 572
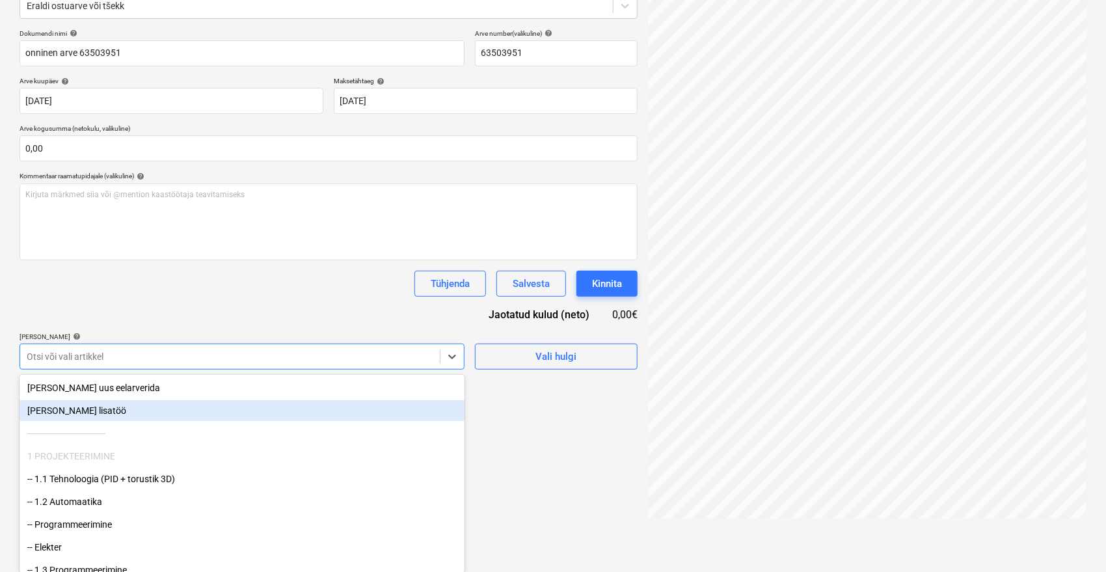
click at [76, 409] on div "[PERSON_NAME] lisatöö" at bounding box center [242, 410] width 445 height 21
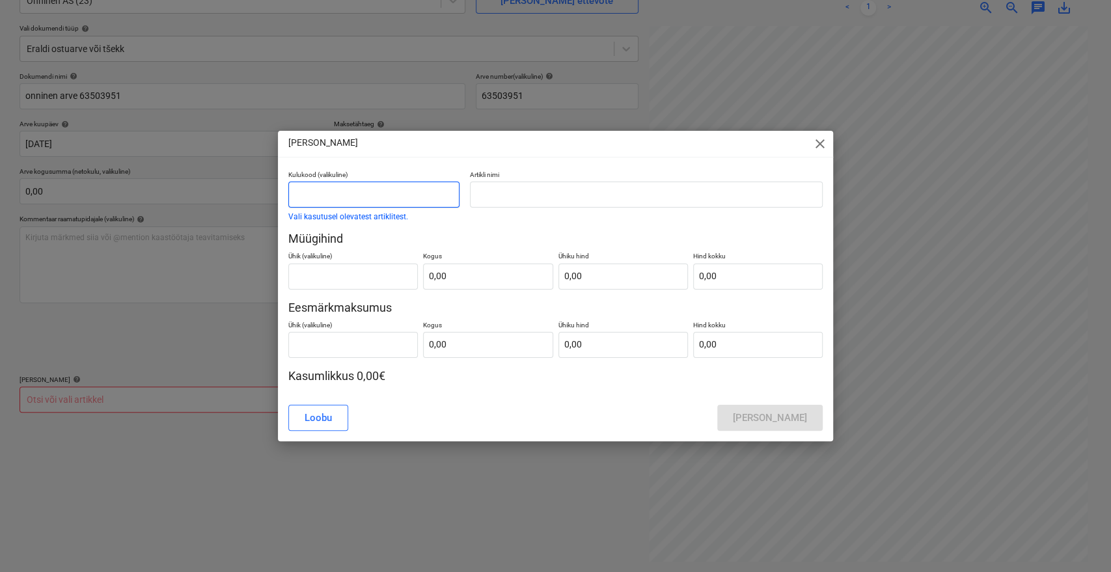
click at [392, 199] on input "text" at bounding box center [373, 195] width 171 height 26
type input "Lisamüük"
click at [288, 213] on button "Vali kasutusel olevatest artiklitest." at bounding box center [348, 217] width 120 height 8
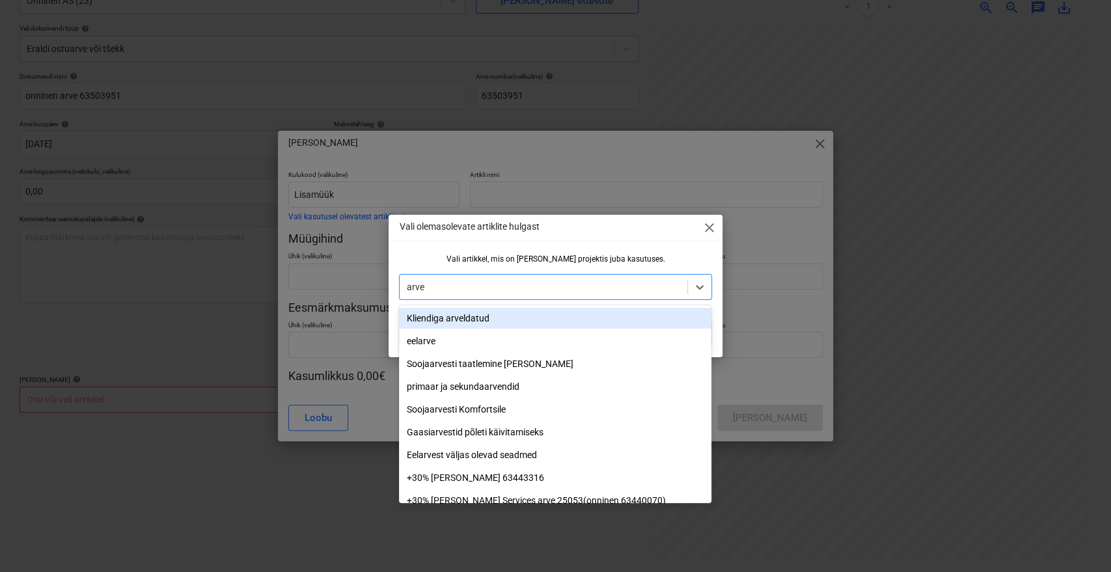
type input "arve"
click at [708, 227] on span "close" at bounding box center [710, 228] width 16 height 16
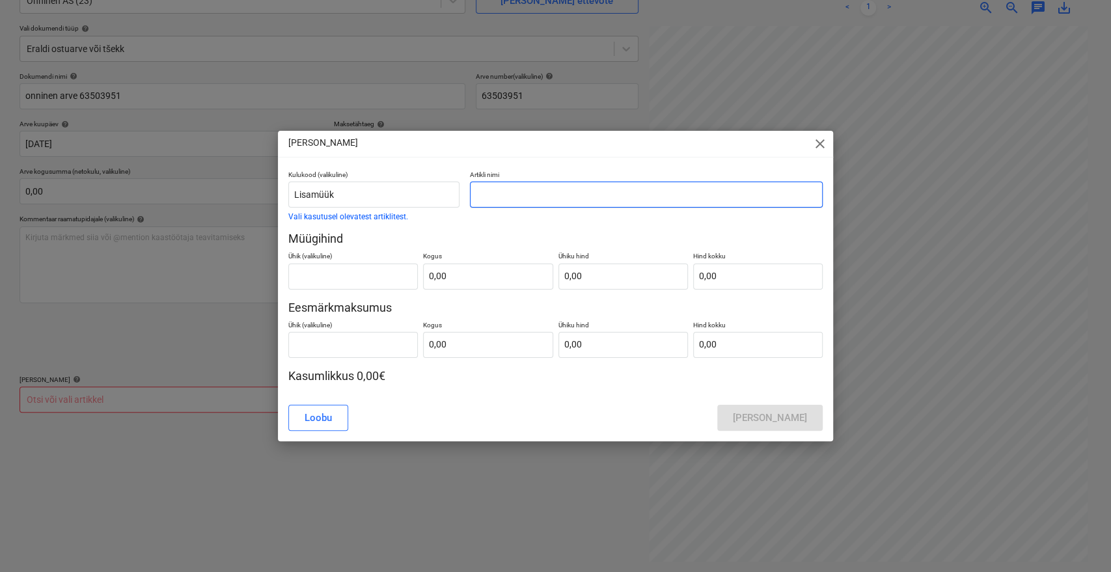
click at [525, 199] on input "text" at bounding box center [646, 195] width 353 height 26
paste input "MA10107223"
click at [548, 192] on input "onninen arve MA10107223" at bounding box center [646, 195] width 353 height 26
type input "onninen arve 63503951"
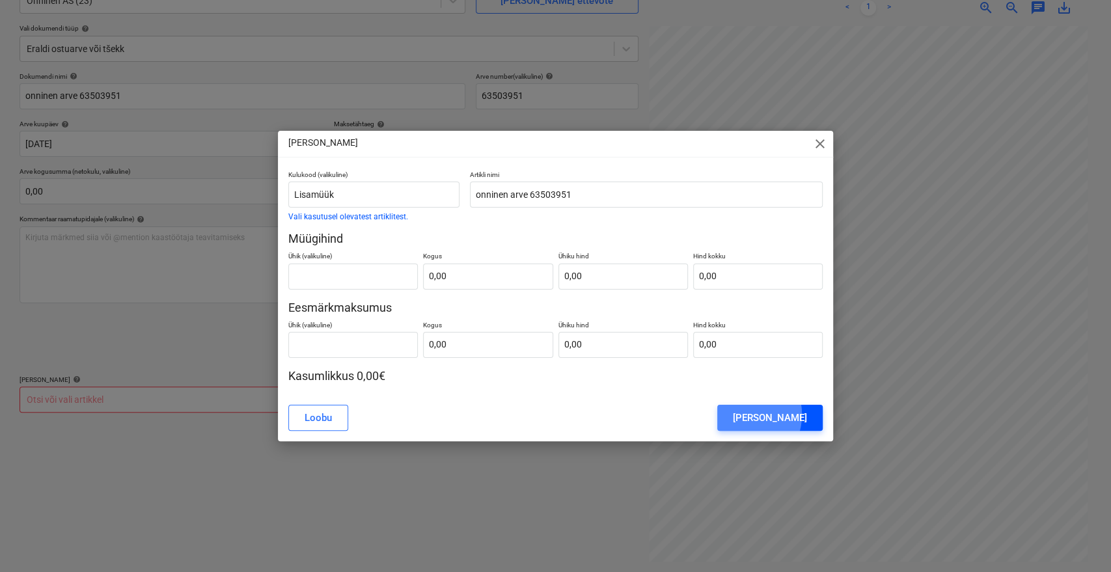
click at [765, 415] on div "[PERSON_NAME]" at bounding box center [770, 417] width 74 height 17
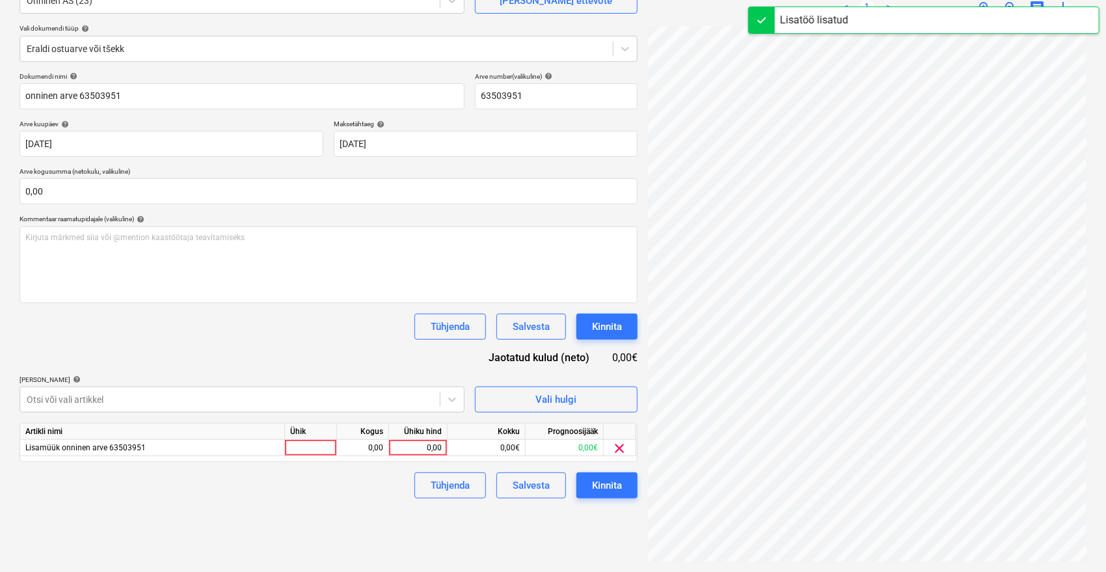
scroll to position [10, 25]
click at [422, 447] on div "0,00" at bounding box center [418, 448] width 48 height 16
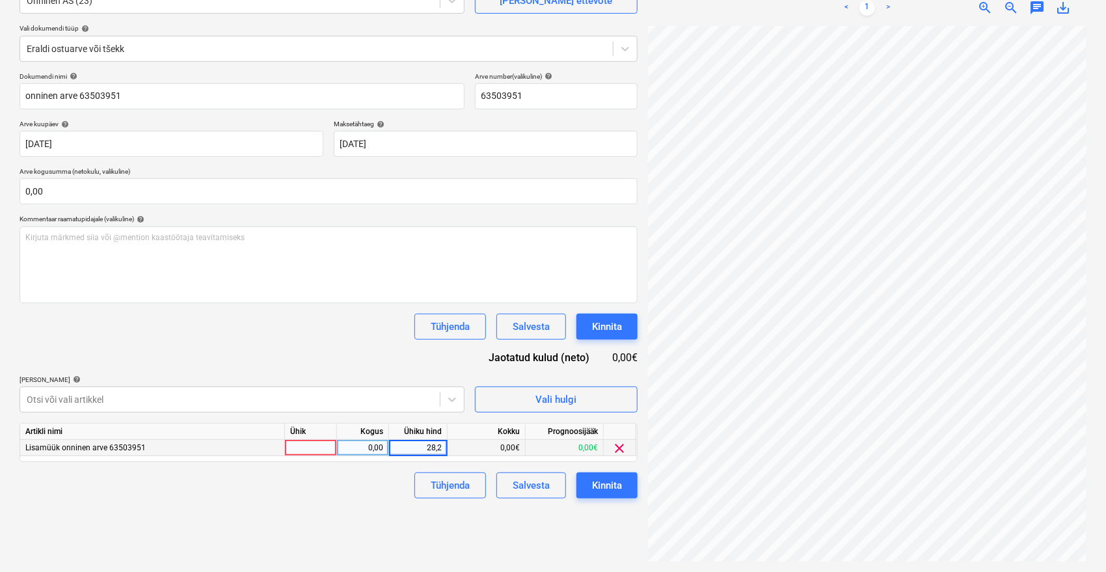
type input "28,27"
click at [363, 525] on div "Failide konteerimine Vali ettevõte Onninen AS (23) [PERSON_NAME] uus ettevõte V…" at bounding box center [328, 251] width 629 height 632
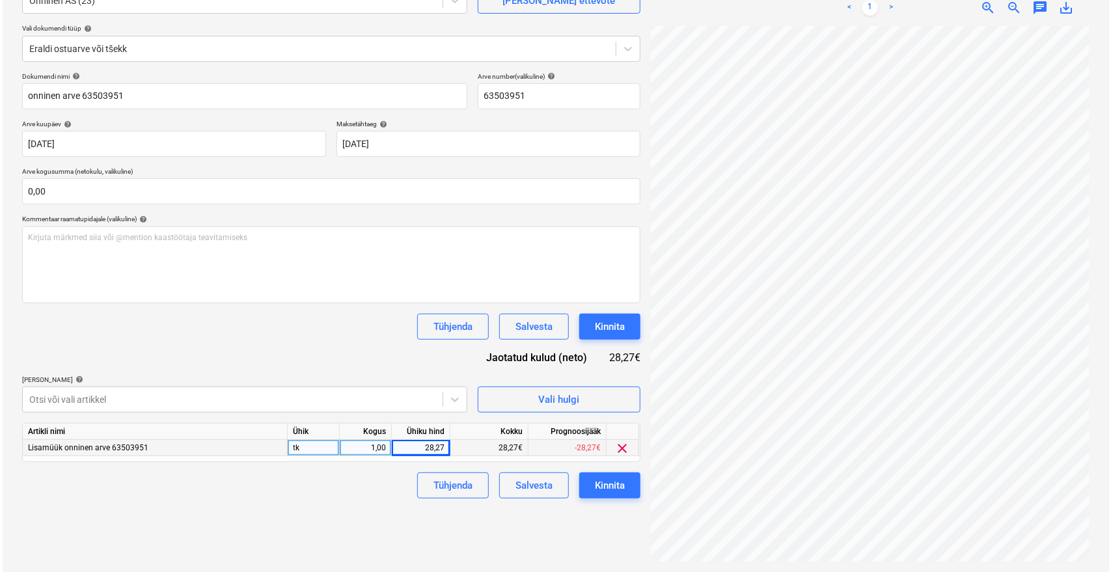
scroll to position [27, 52]
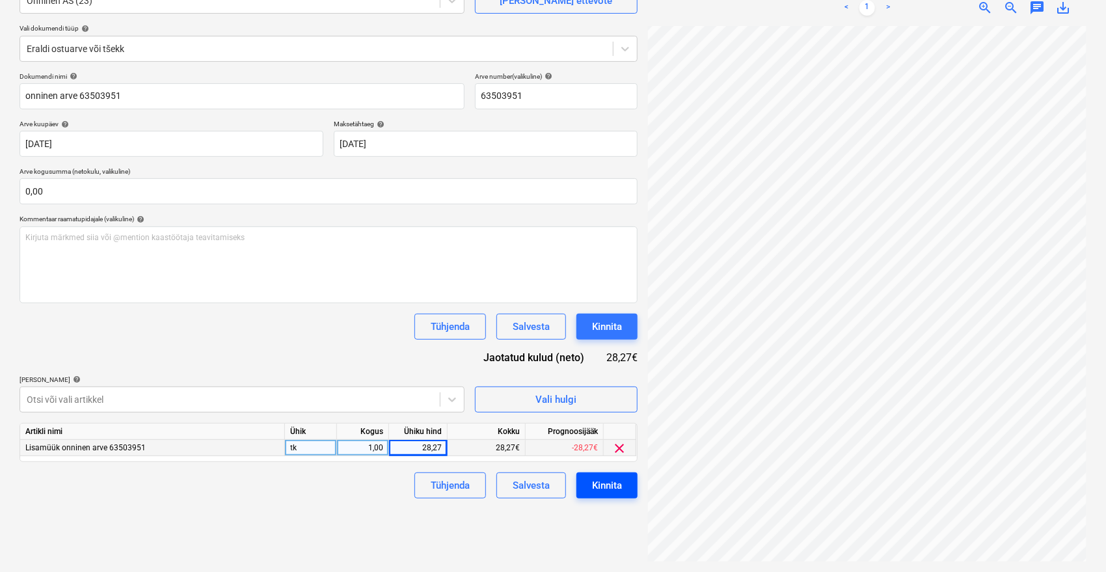
click at [610, 484] on div "Kinnita" at bounding box center [607, 485] width 30 height 17
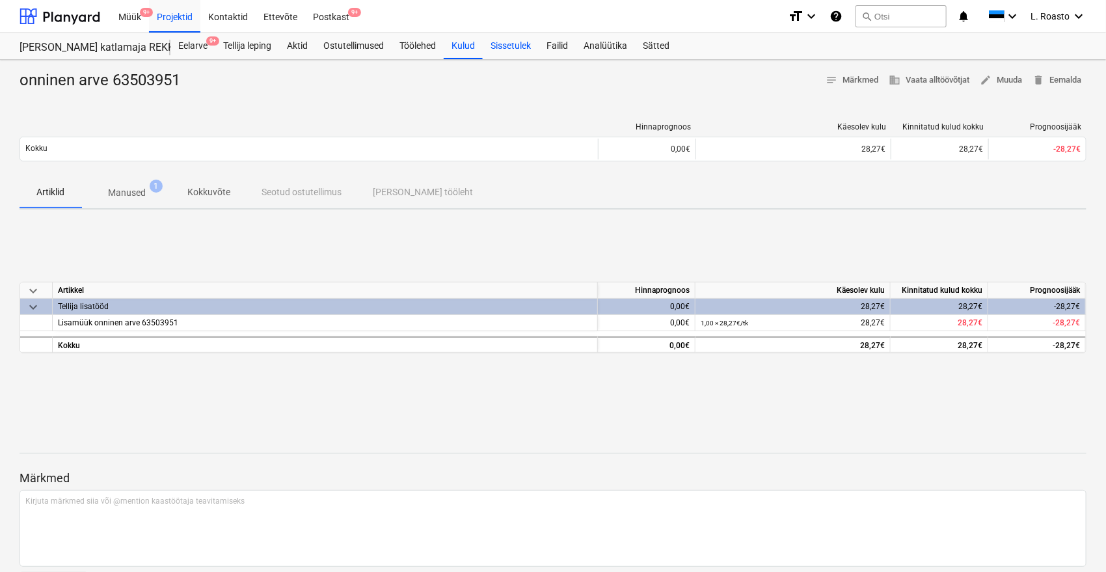
click at [520, 44] on div "Sissetulek" at bounding box center [511, 46] width 56 height 26
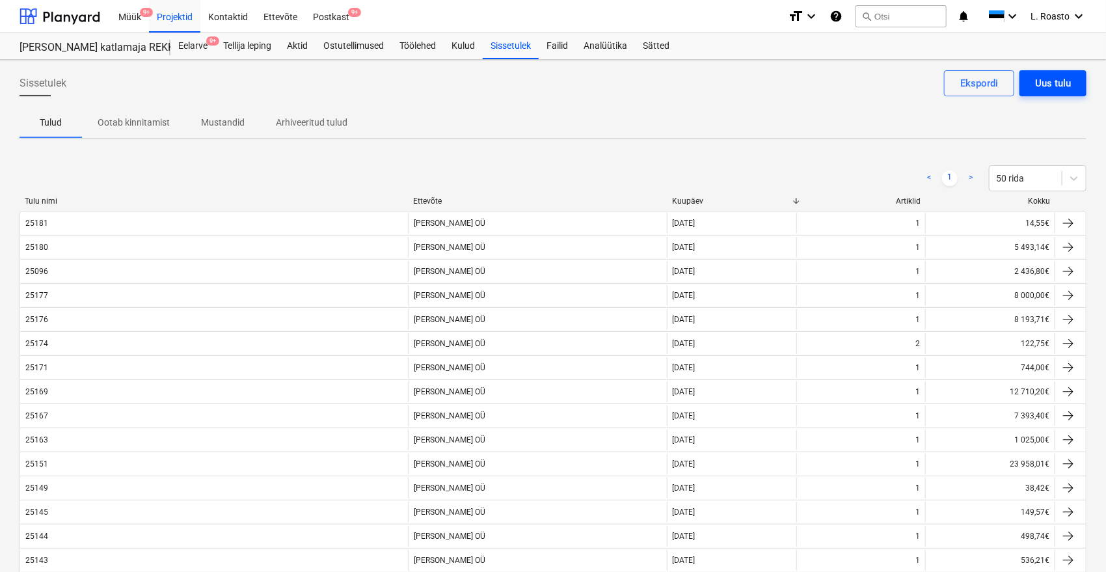
click at [1061, 87] on div "Uus tulu" at bounding box center [1053, 83] width 36 height 17
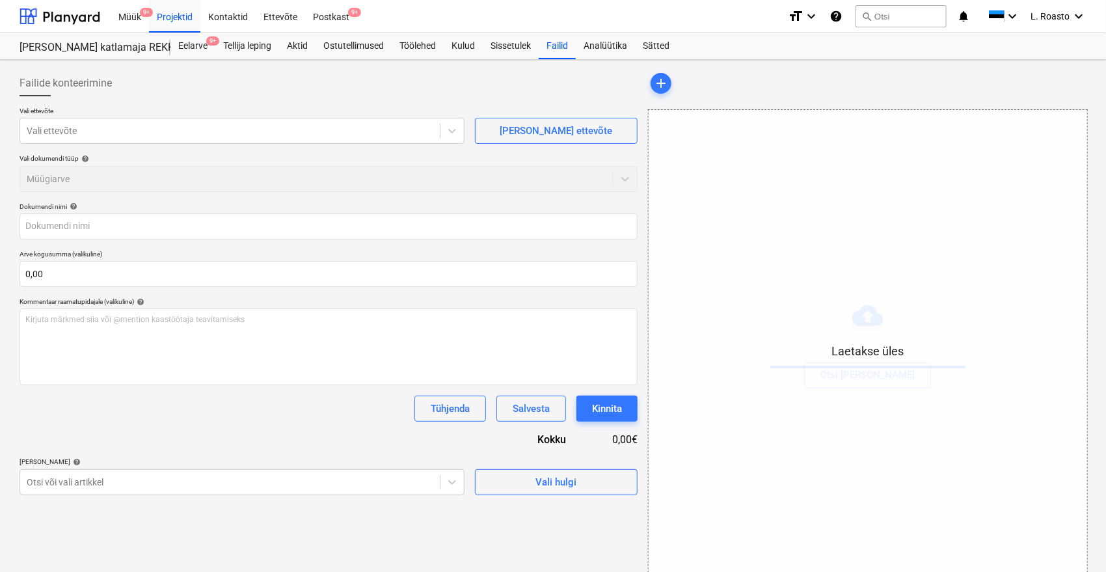
click at [262, 102] on div at bounding box center [329, 101] width 618 height 10
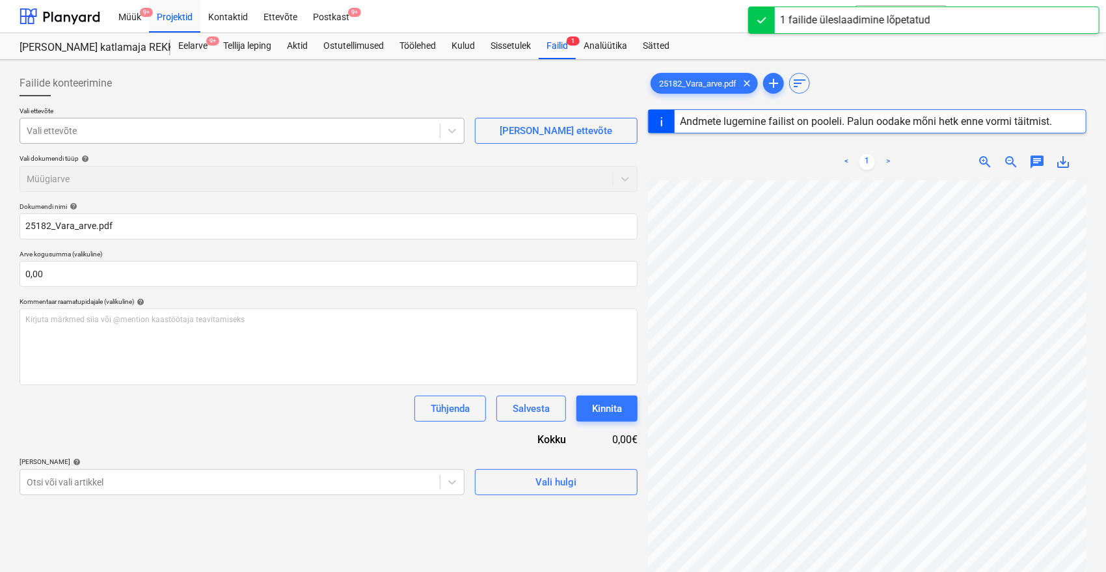
type input "25182"
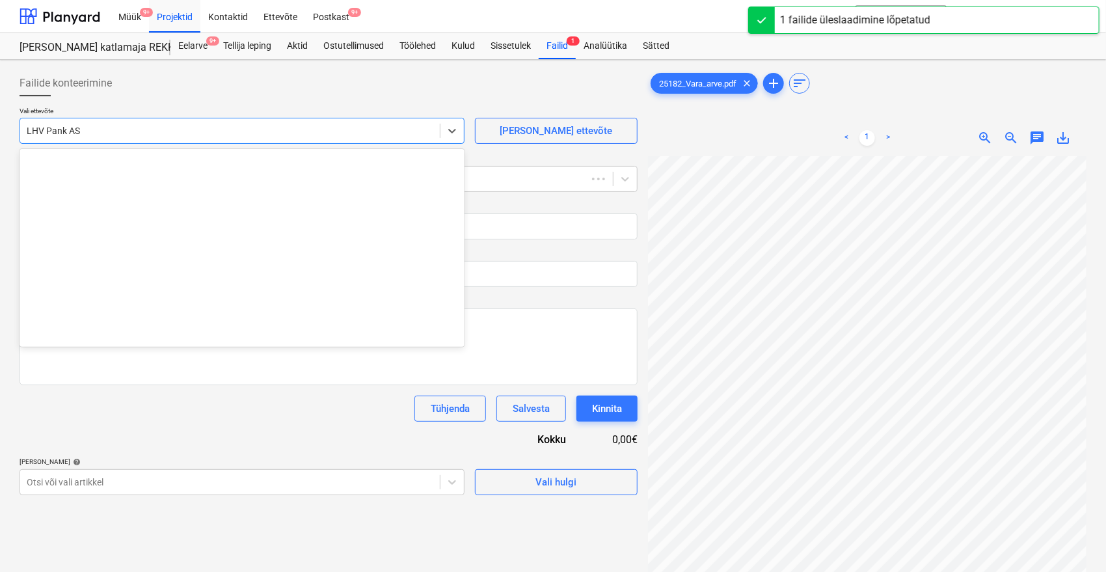
click at [106, 129] on div at bounding box center [230, 130] width 407 height 13
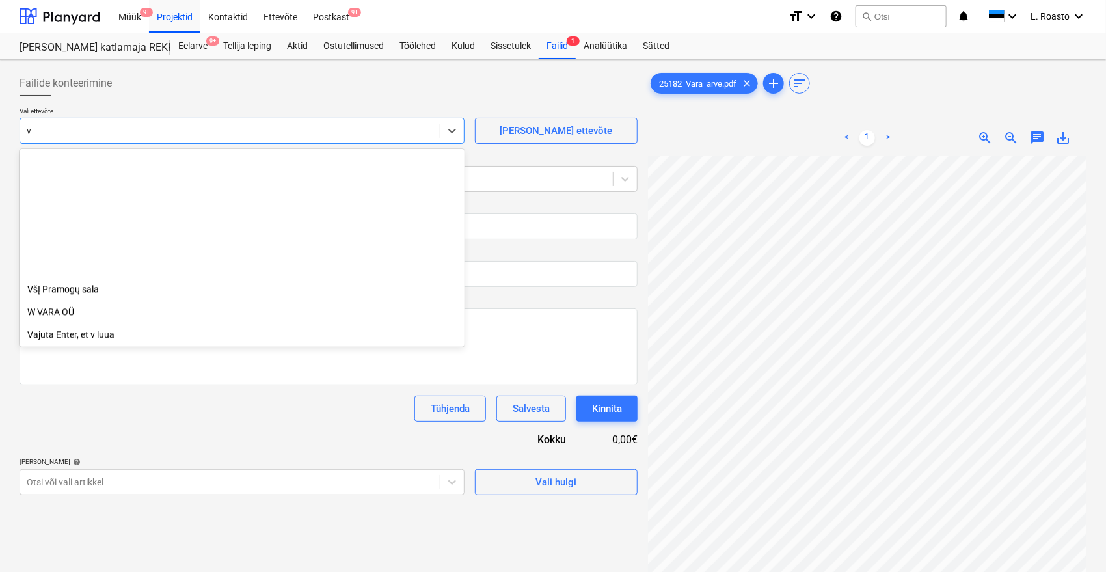
scroll to position [1536, 0]
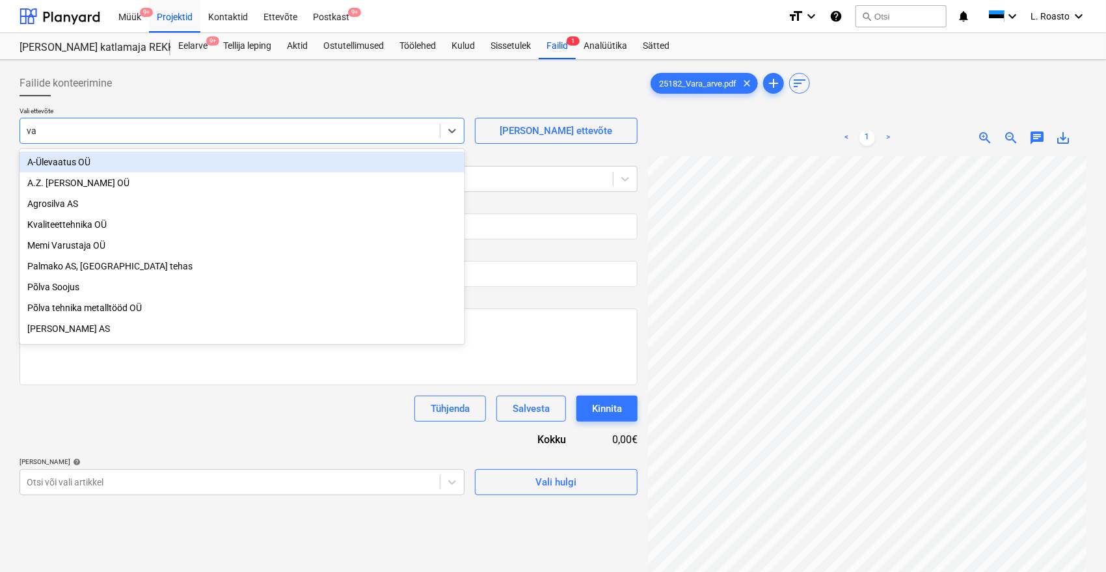
type input "var"
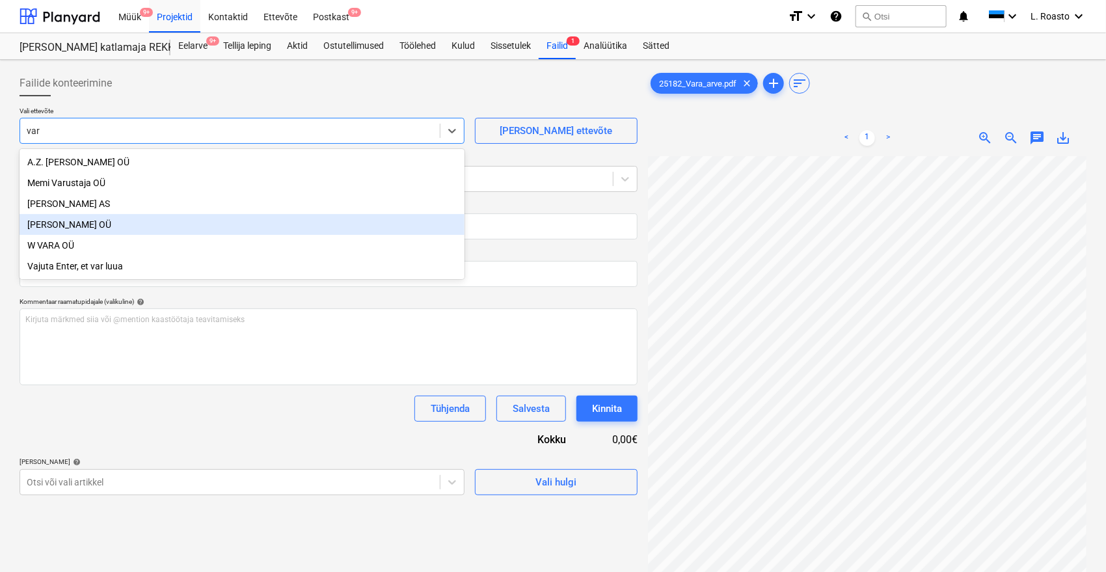
click at [75, 224] on div "[PERSON_NAME] OÜ" at bounding box center [242, 224] width 445 height 21
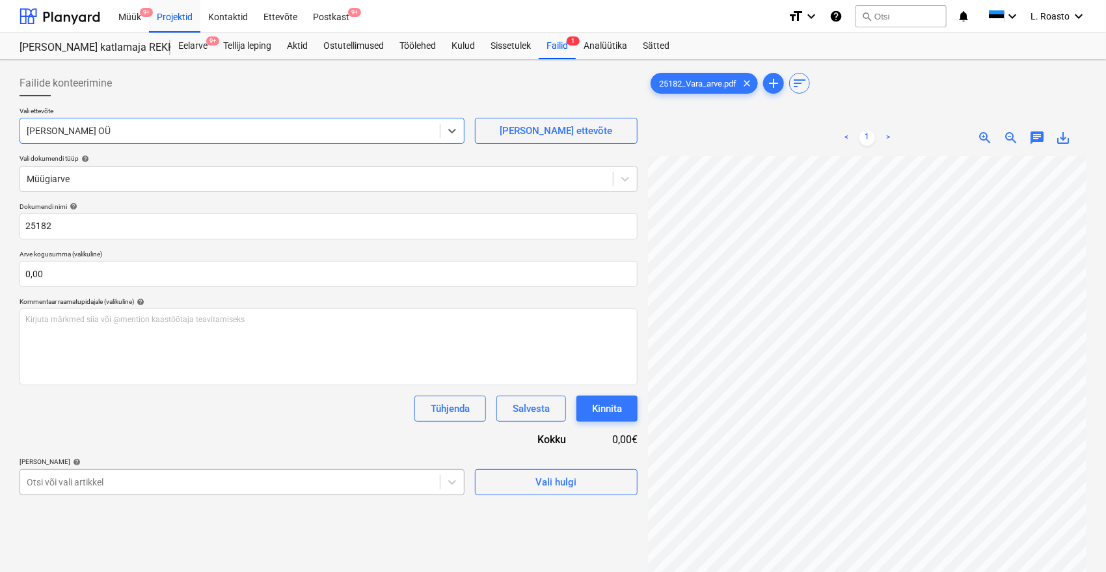
scroll to position [130, 0]
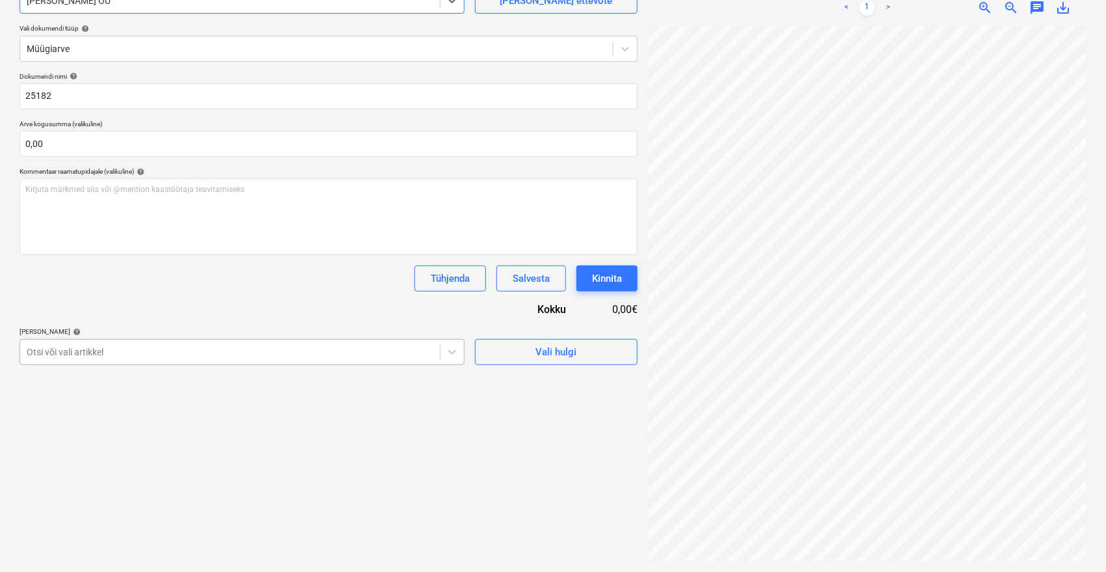
click at [121, 442] on body "Müük 9+ Projektid Kontaktid Ettevõte Postkast 9+ format_size keyboard_arrow_dow…" at bounding box center [553, 156] width 1106 height 572
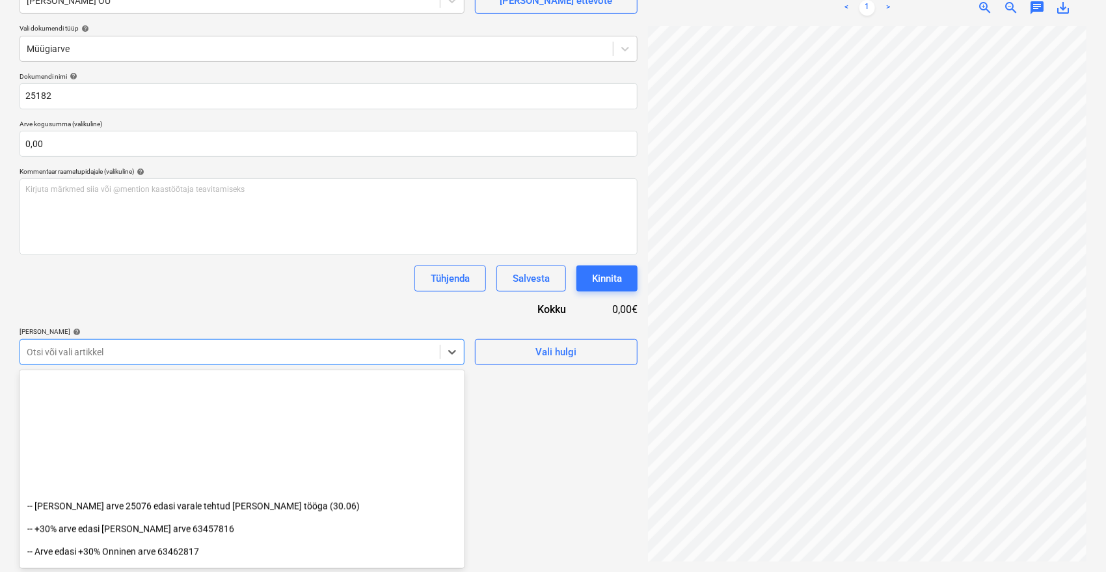
scroll to position [1376, 0]
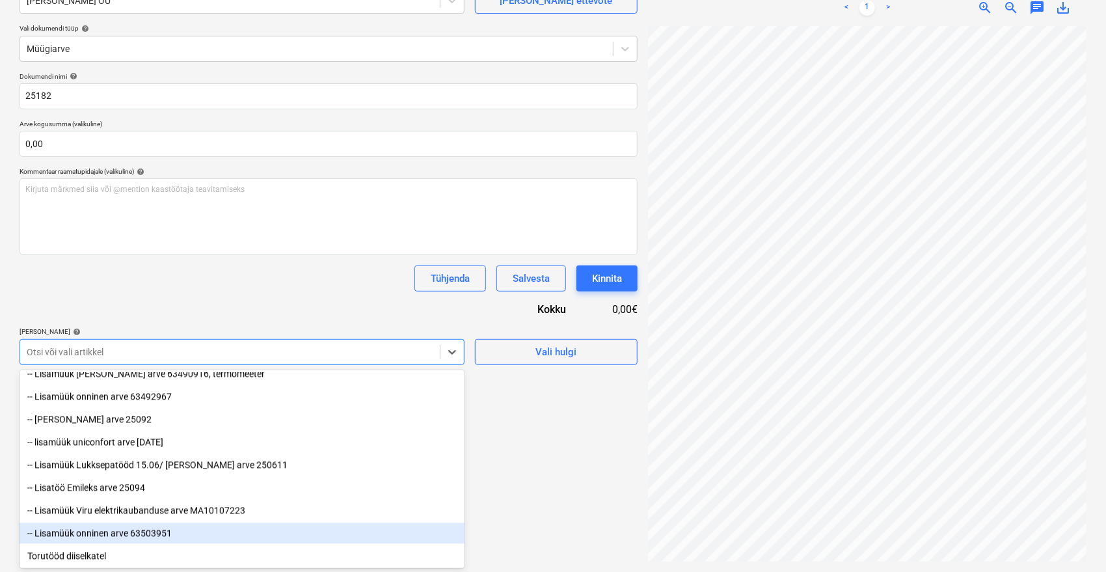
click at [115, 538] on div "-- Lisamüük onninen arve 63503951" at bounding box center [242, 533] width 445 height 21
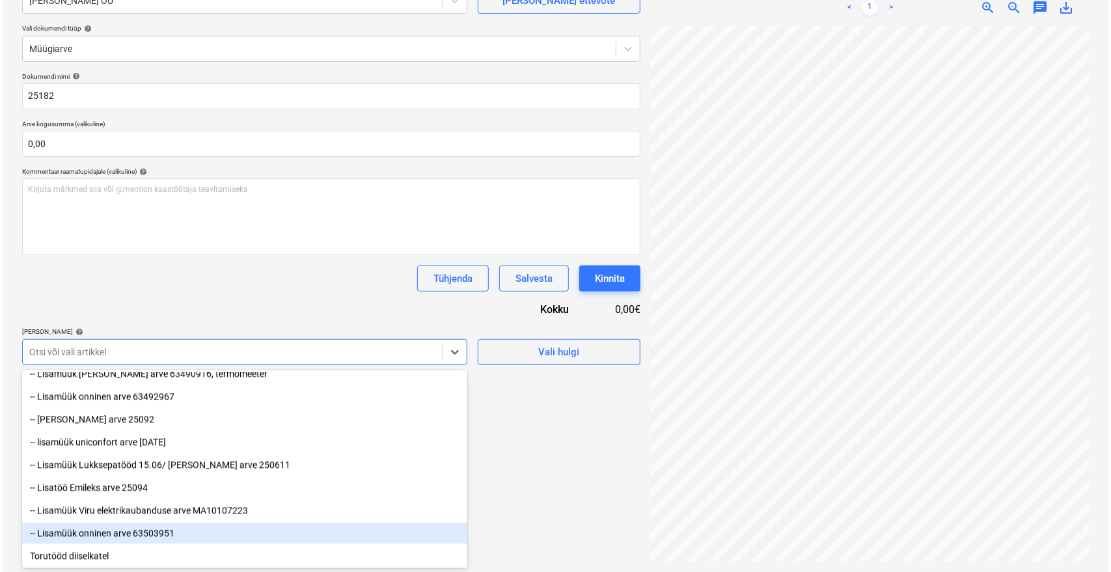
scroll to position [1354, 0]
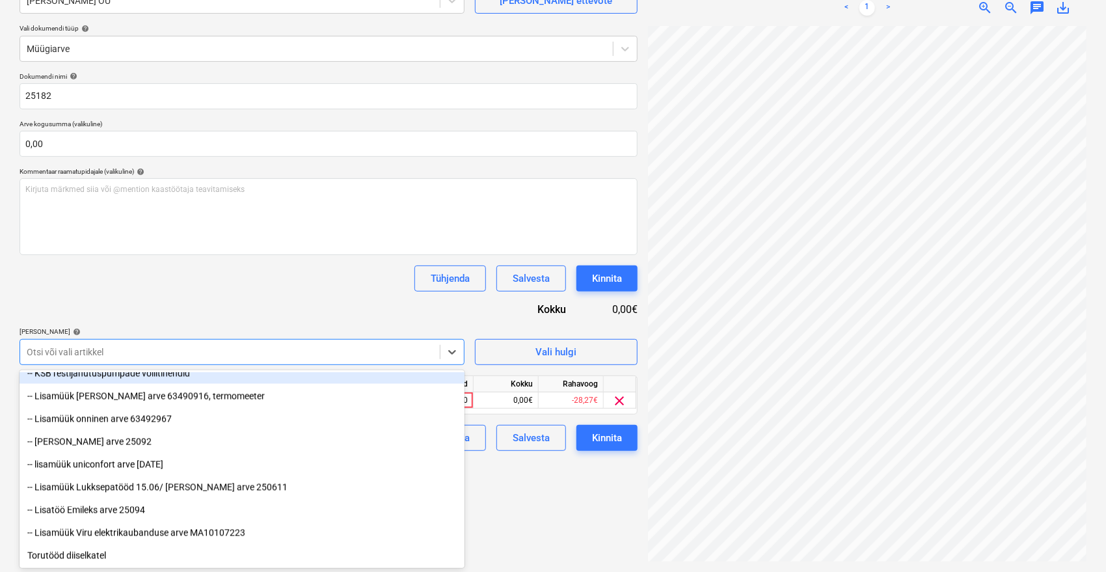
click at [289, 283] on div "Tühjenda Salvesta Kinnita" at bounding box center [329, 279] width 618 height 26
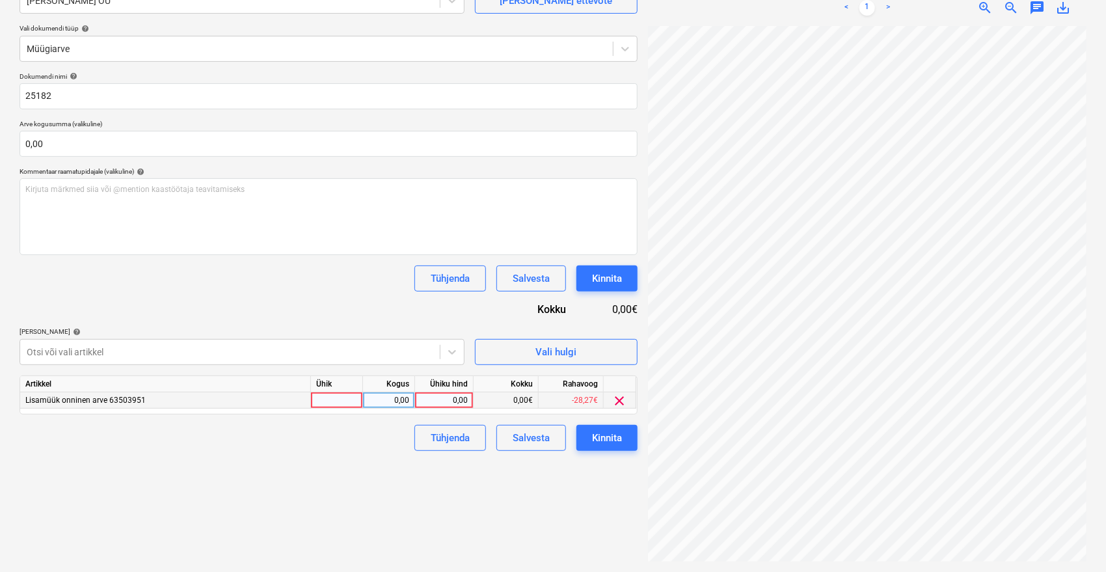
click at [447, 401] on div "0,00" at bounding box center [444, 400] width 48 height 16
type input "36,76"
click at [360, 532] on div "Failide konteerimine Vali ettevõte Vara Saeveski OÜ [PERSON_NAME] uus ettevõte …" at bounding box center [328, 251] width 629 height 632
click at [615, 444] on div "Kinnita" at bounding box center [607, 438] width 30 height 17
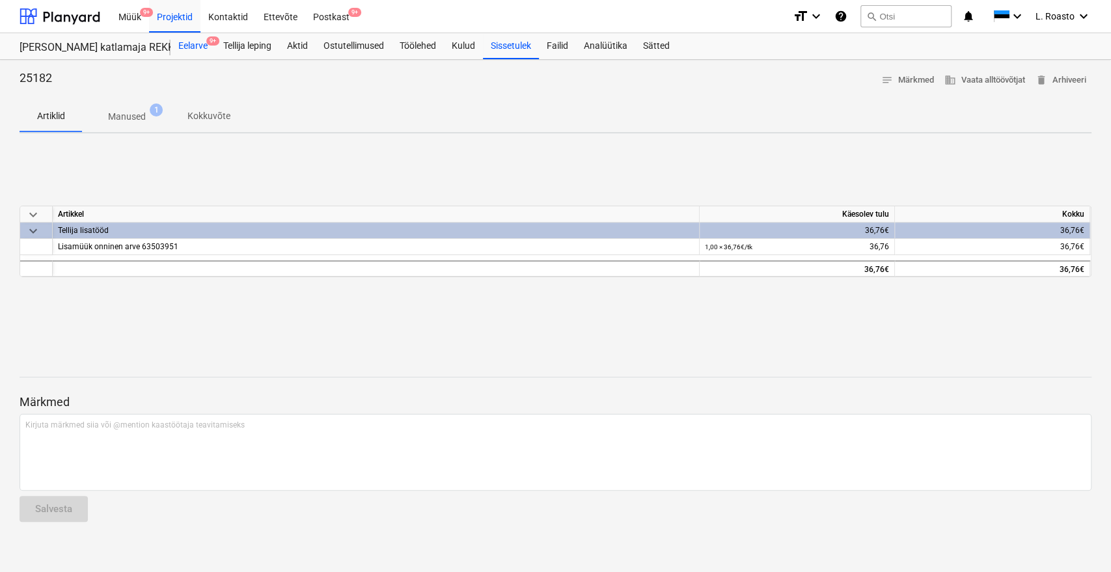
click at [190, 40] on div "Eelarve 9+" at bounding box center [193, 46] width 45 height 26
